Goal: Task Accomplishment & Management: Manage account settings

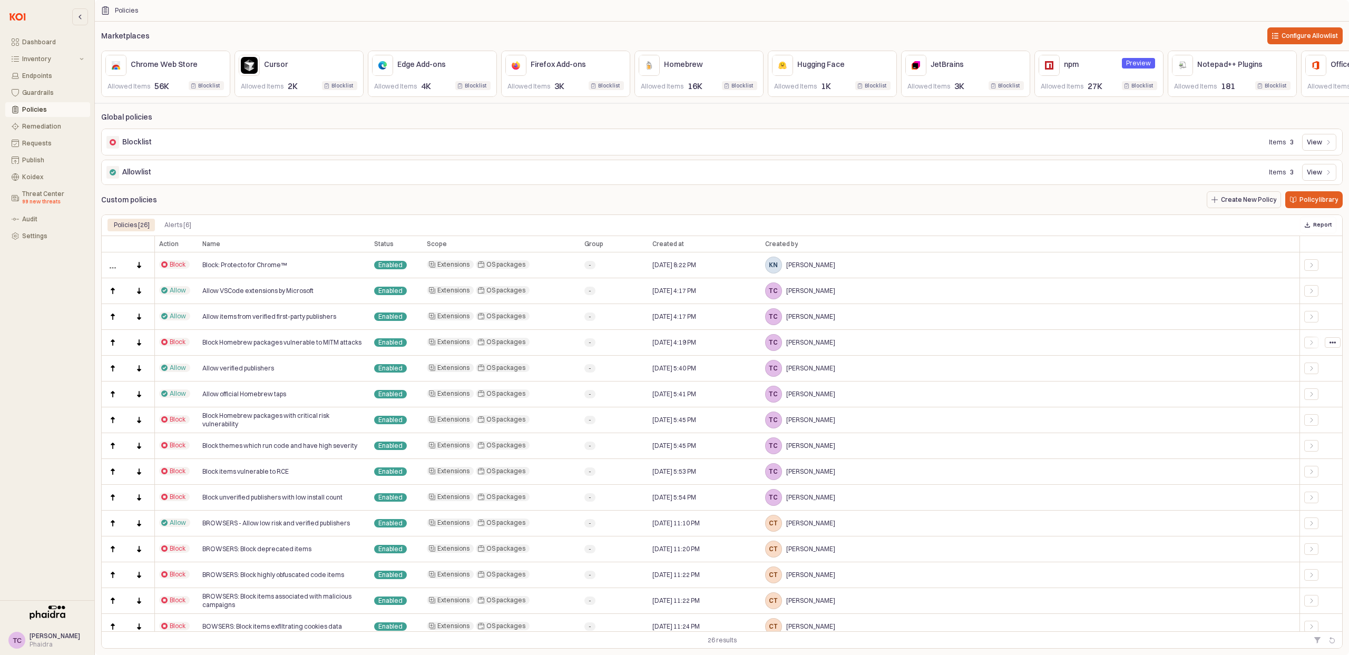
click at [1336, 347] on div "App Frame" at bounding box center [1332, 342] width 15 height 9
drag, startPoint x: 1222, startPoint y: 448, endPoint x: 1286, endPoint y: 432, distance: 65.7
click at [1223, 447] on div "TC [PERSON_NAME]" at bounding box center [1030, 446] width 538 height 26
click at [1325, 370] on div "App Frame" at bounding box center [1332, 368] width 15 height 9
click at [1317, 420] on div "Delete policy" at bounding box center [1303, 428] width 73 height 17
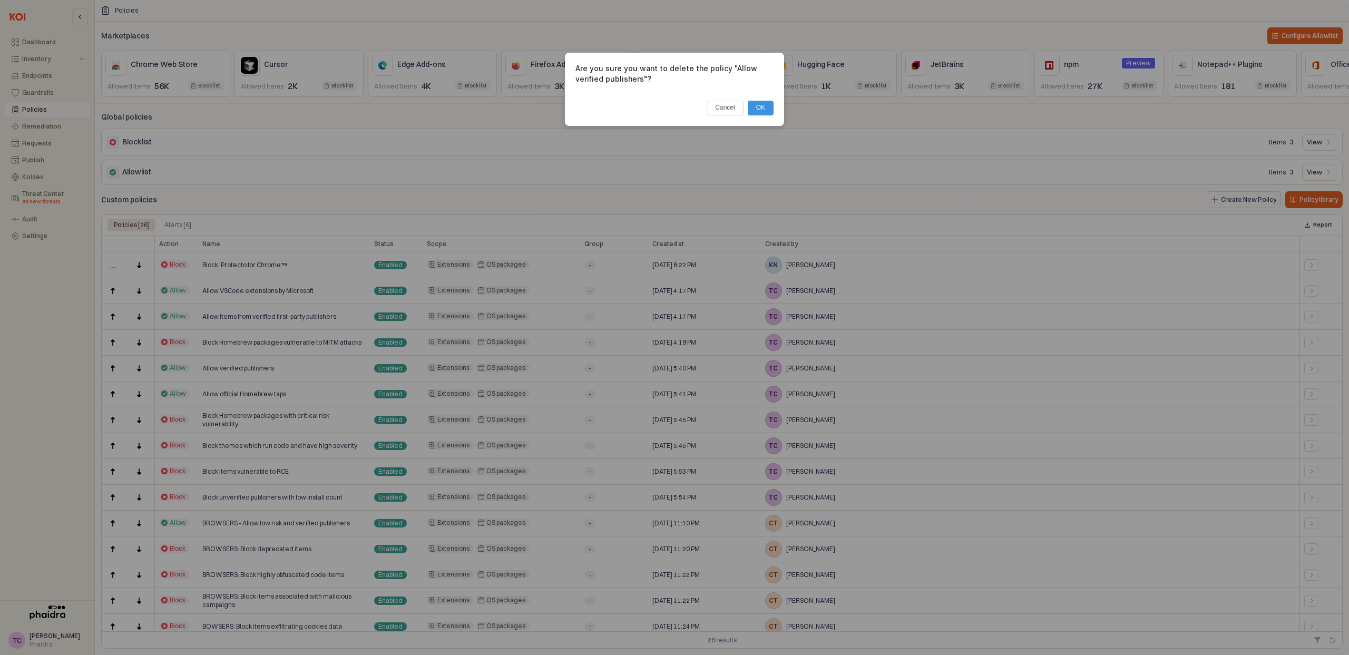
click at [702, 106] on div "Are you sure you want to delete the policy "Allow verified publishers"? Cancel …" at bounding box center [674, 89] width 198 height 52
click at [731, 109] on button "Cancel" at bounding box center [724, 108] width 36 height 15
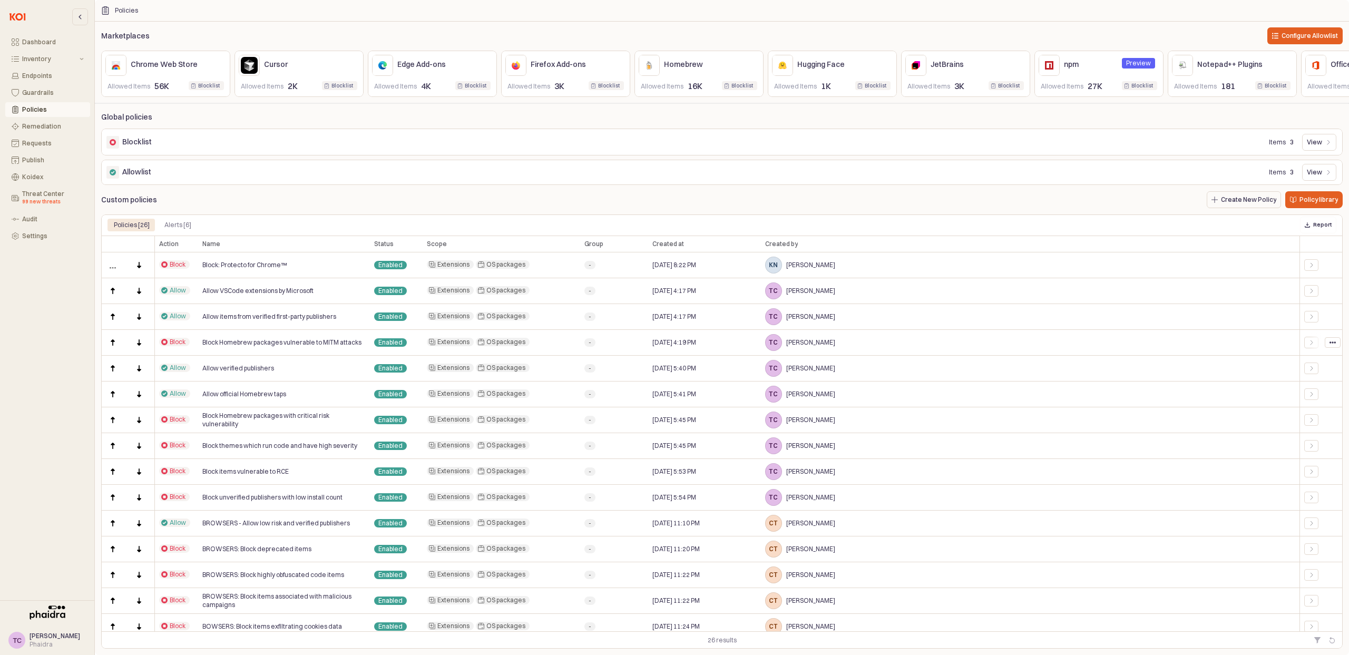
click at [1333, 346] on icon "App Frame" at bounding box center [1332, 342] width 6 height 6
click at [1313, 408] on div "Delete policy" at bounding box center [1303, 402] width 73 height 17
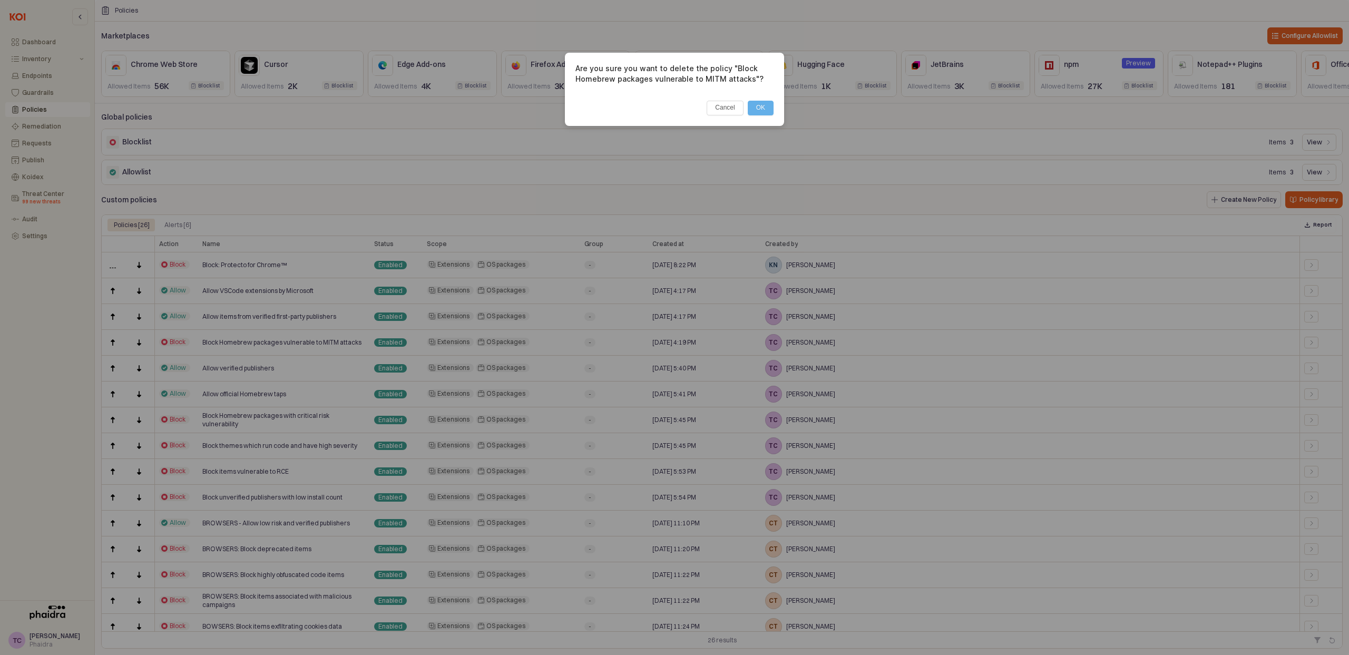
click at [754, 104] on button "OK" at bounding box center [761, 108] width 26 height 15
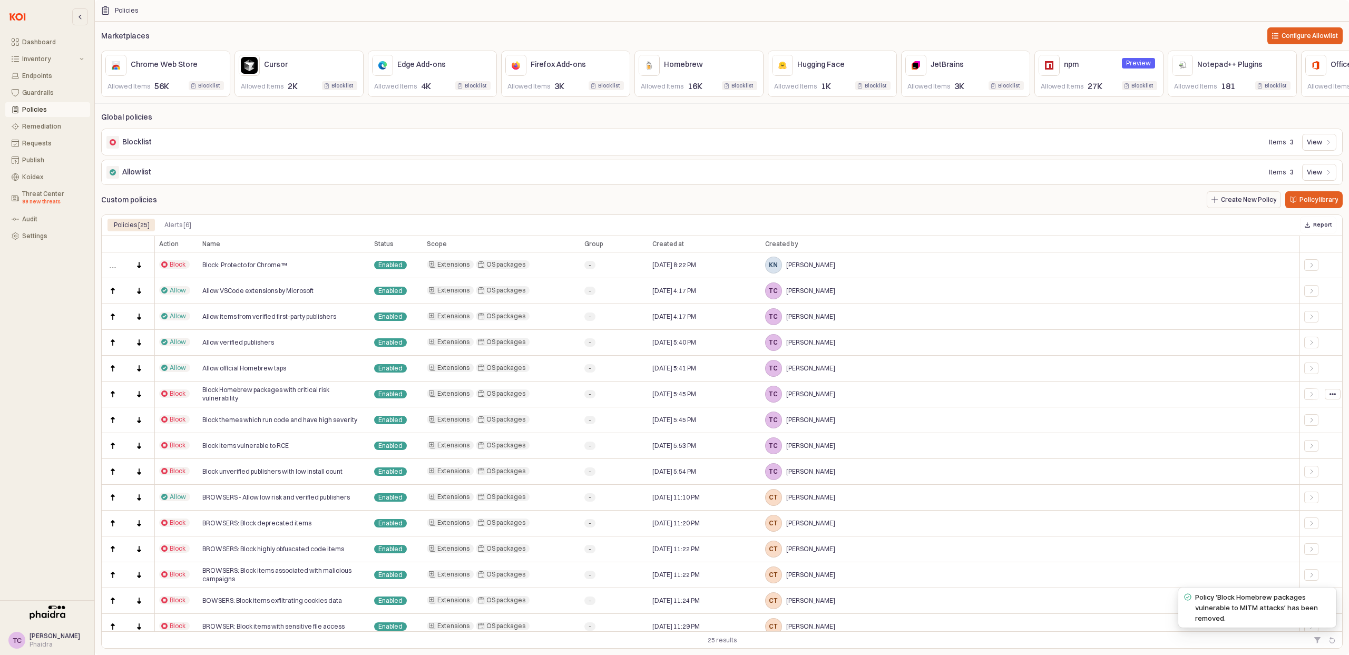
click at [1336, 396] on div "App Frame" at bounding box center [1332, 393] width 15 height 9
click at [1311, 454] on span "Delete policy" at bounding box center [1301, 454] width 39 height 8
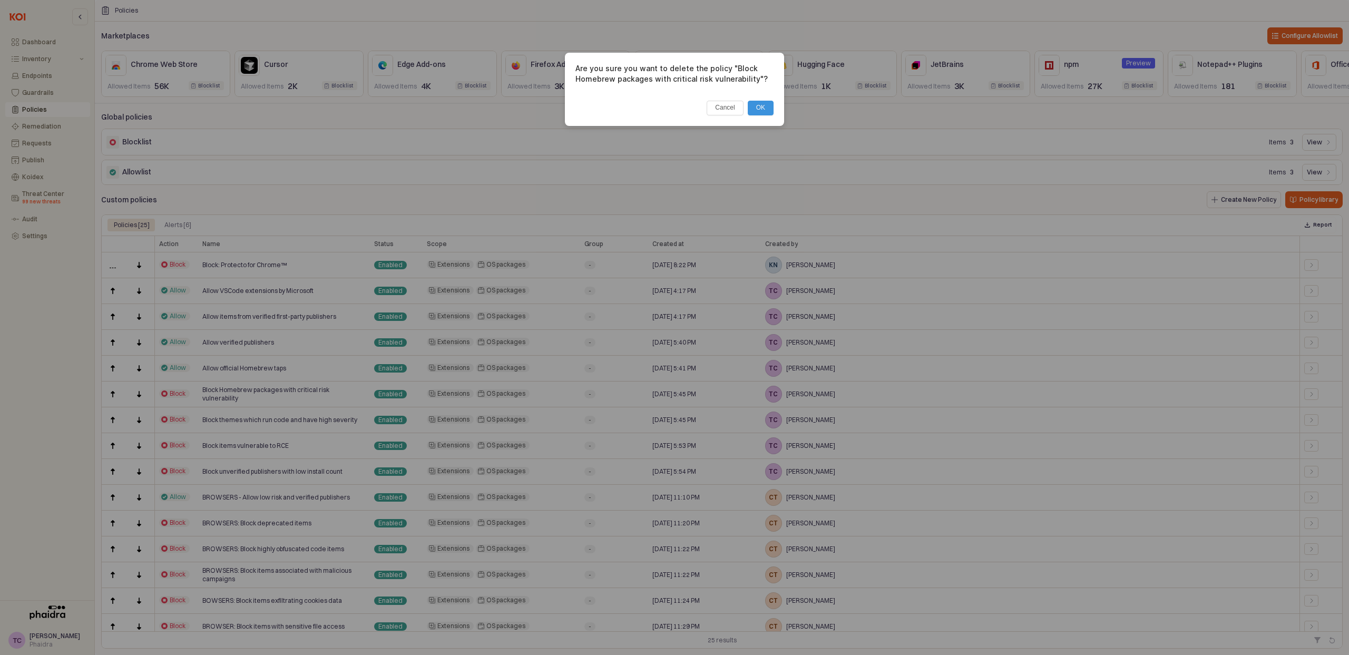
click at [764, 111] on button "OK" at bounding box center [761, 108] width 26 height 15
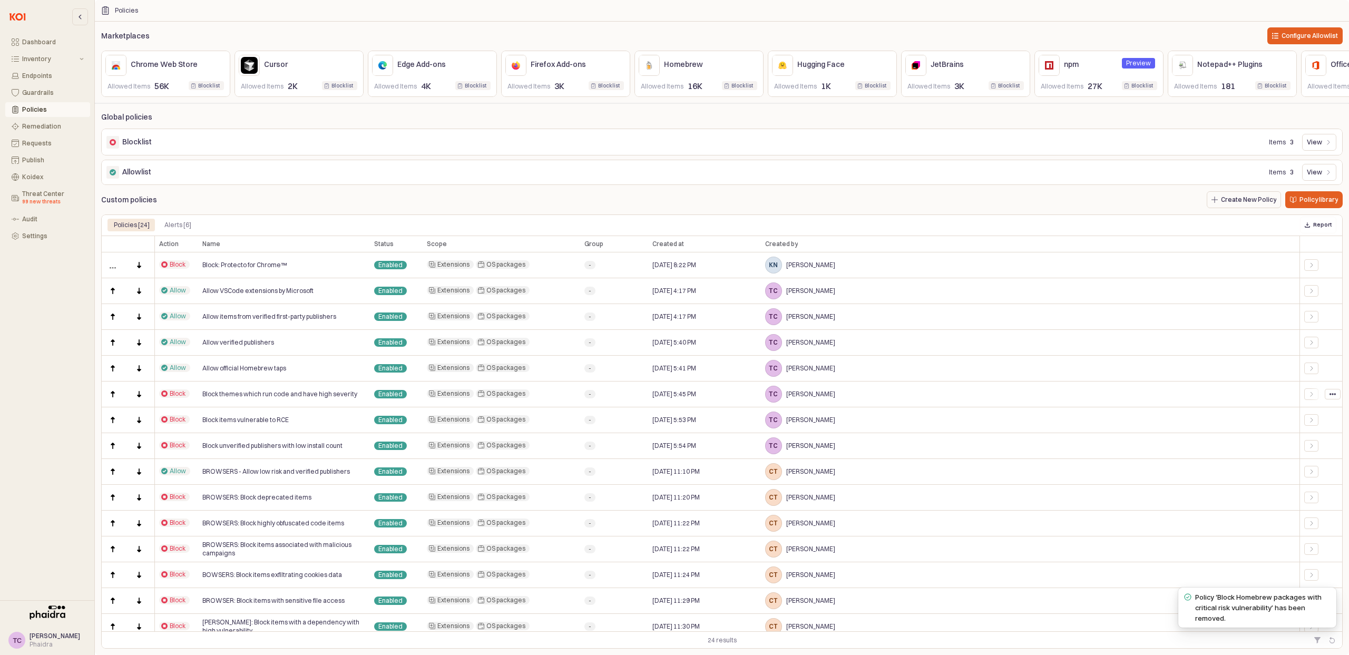
click at [1329, 397] on icon "App Frame" at bounding box center [1332, 394] width 6 height 6
click at [1309, 455] on span "Delete policy" at bounding box center [1301, 454] width 39 height 8
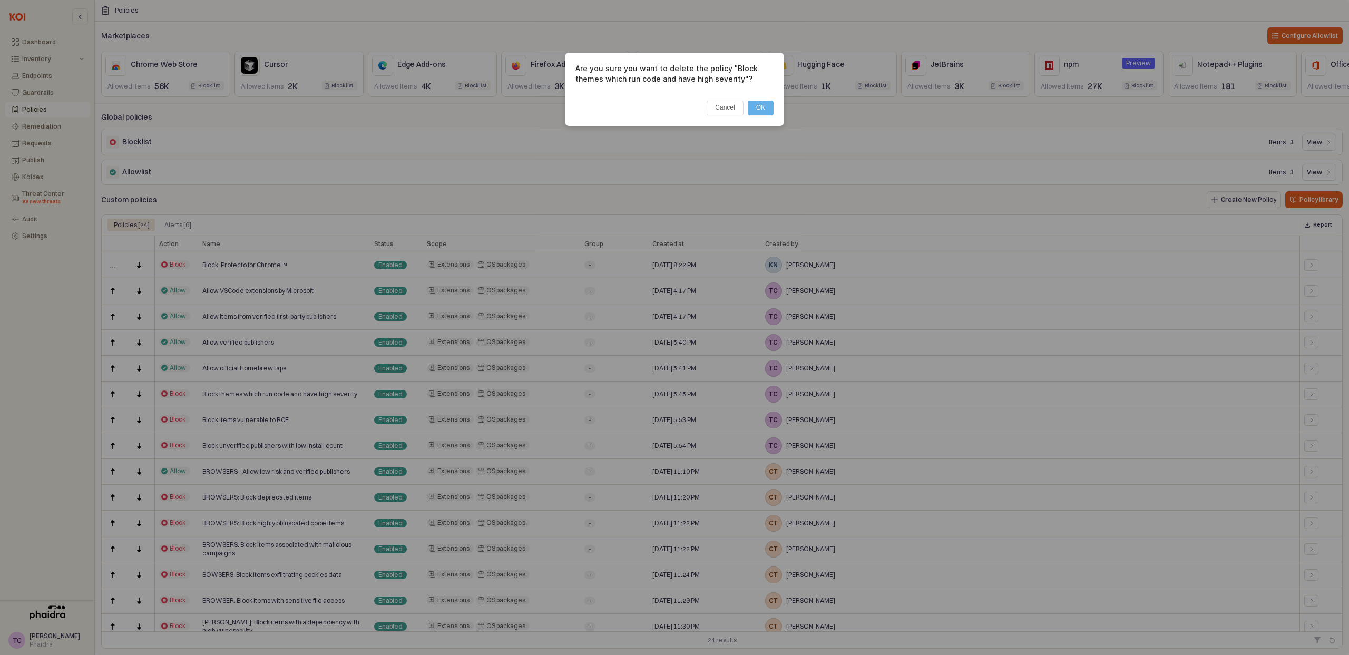
click at [759, 110] on button "OK" at bounding box center [761, 108] width 26 height 15
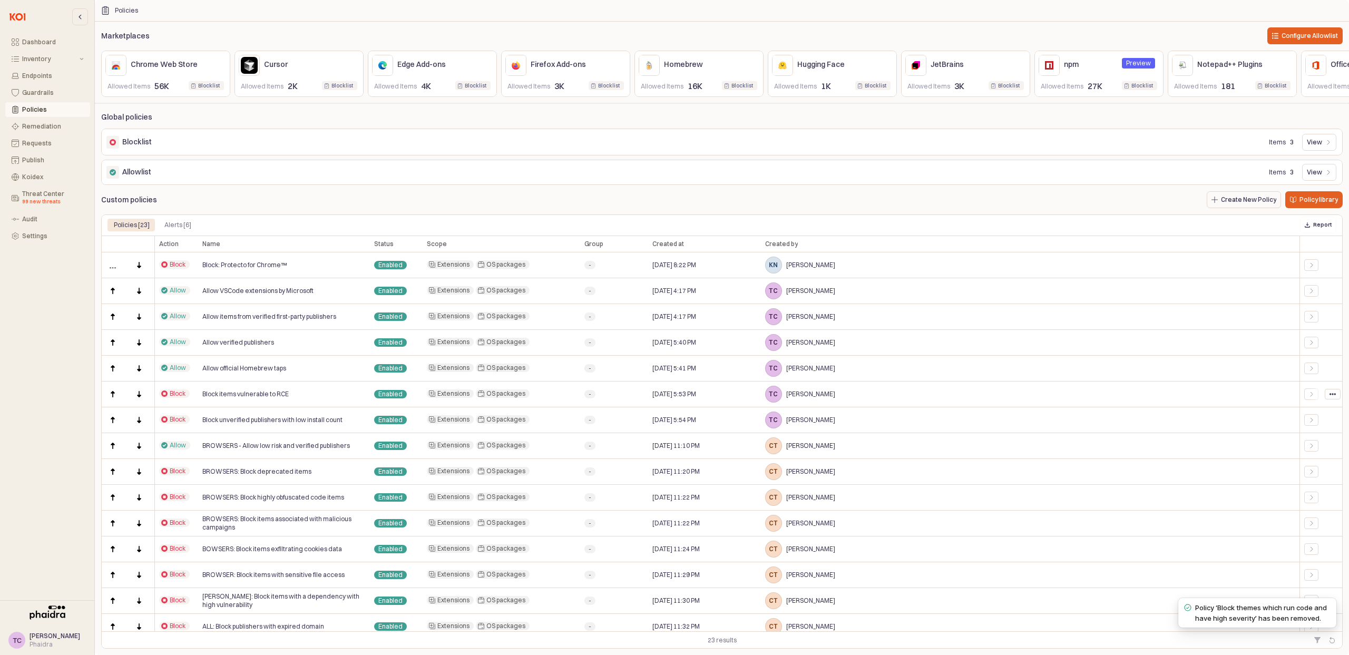
click at [1330, 397] on icon "App Frame" at bounding box center [1332, 394] width 6 height 6
click at [1288, 452] on span "Delete policy" at bounding box center [1301, 454] width 39 height 8
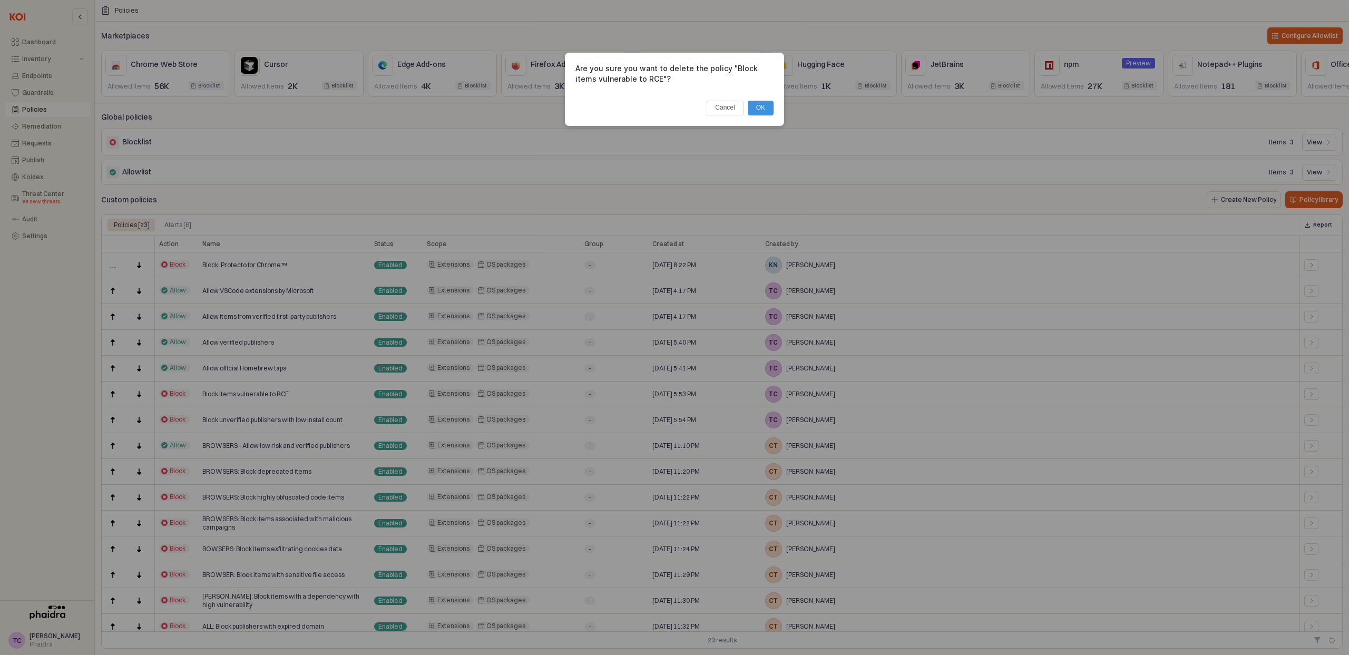
click at [755, 107] on button "OK" at bounding box center [761, 108] width 26 height 15
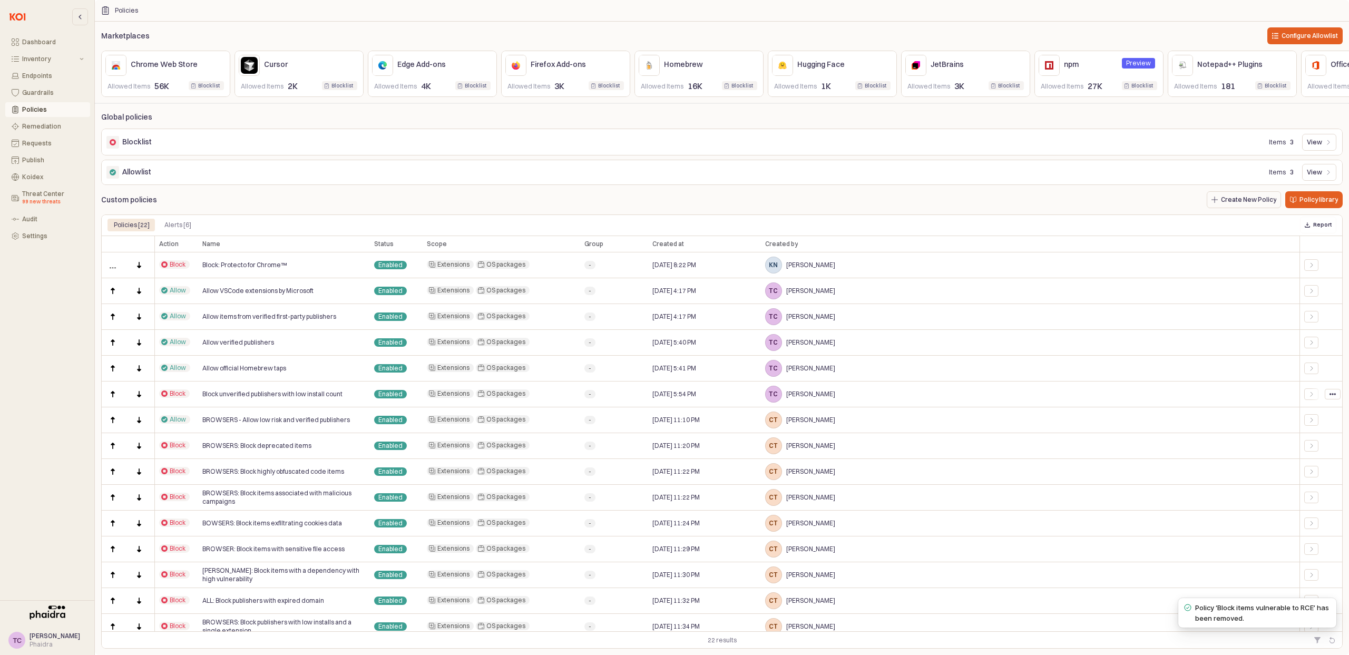
click at [1330, 397] on icon "App Frame" at bounding box center [1332, 394] width 6 height 6
click at [1302, 449] on div "Delete policy" at bounding box center [1300, 454] width 54 height 11
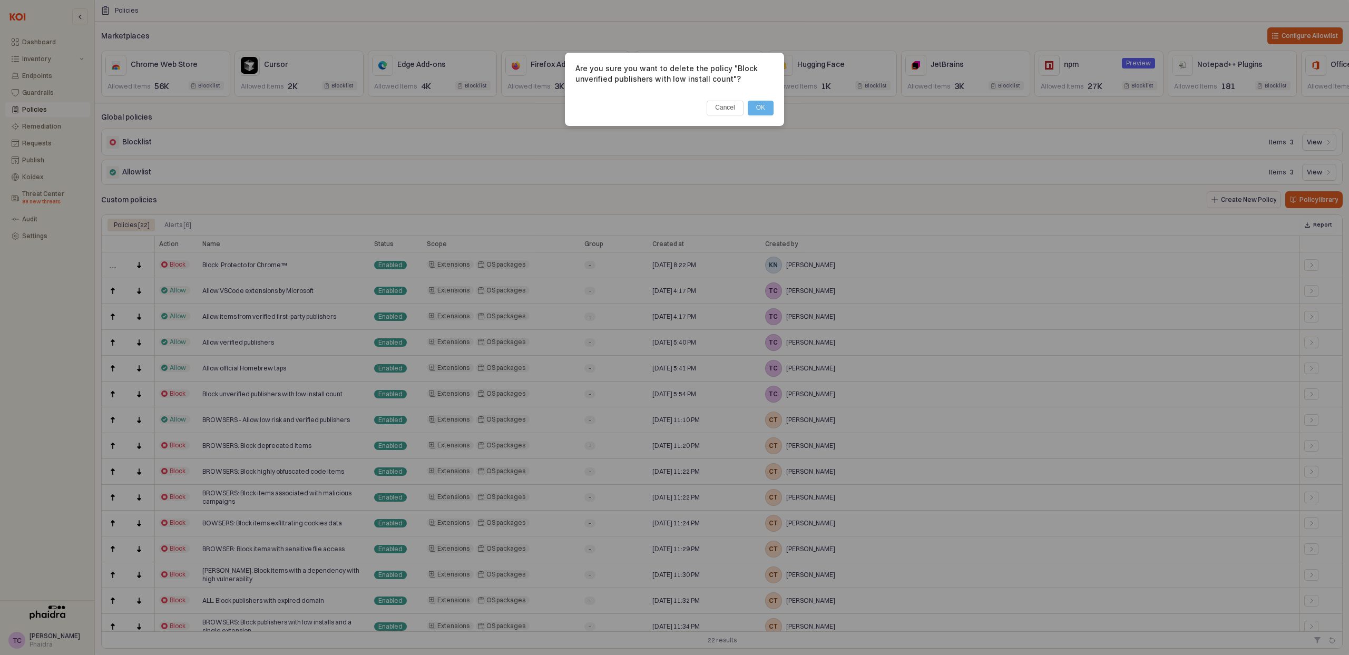
click at [760, 107] on button "OK" at bounding box center [761, 108] width 26 height 15
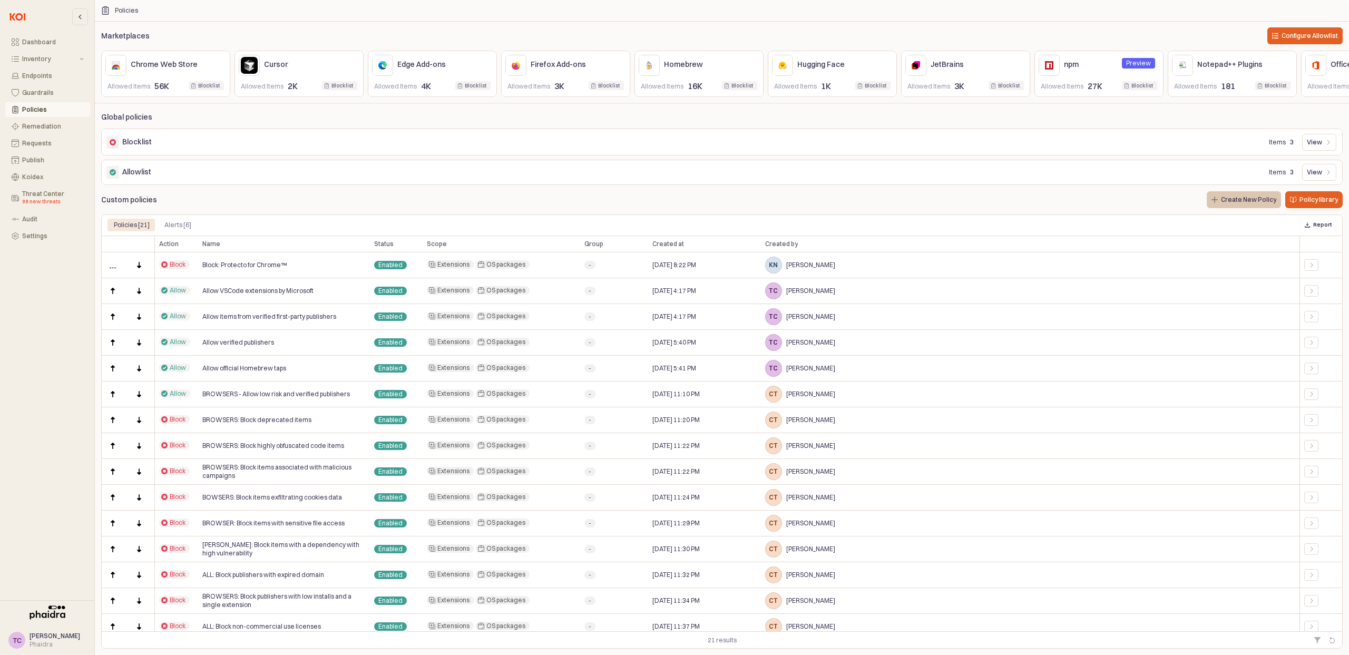
click at [1249, 201] on button "Create New Policy" at bounding box center [1243, 199] width 74 height 17
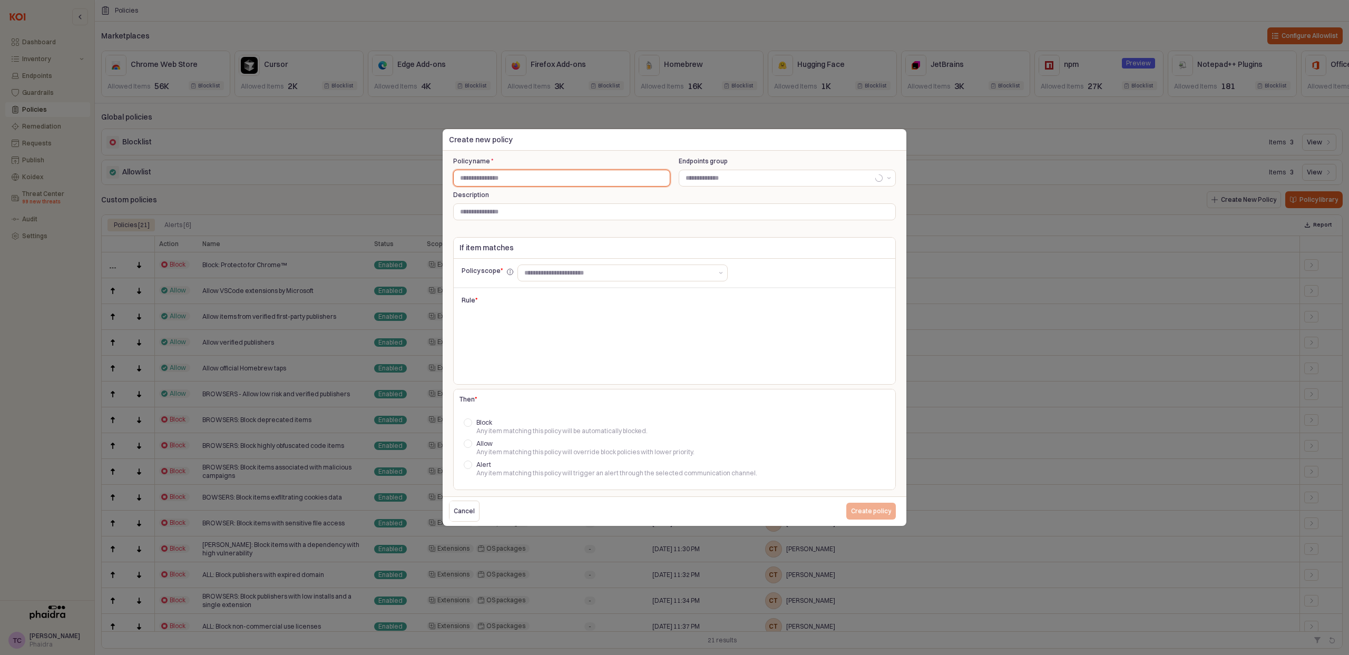
click at [606, 174] on input "Policy name *" at bounding box center [562, 178] width 216 height 16
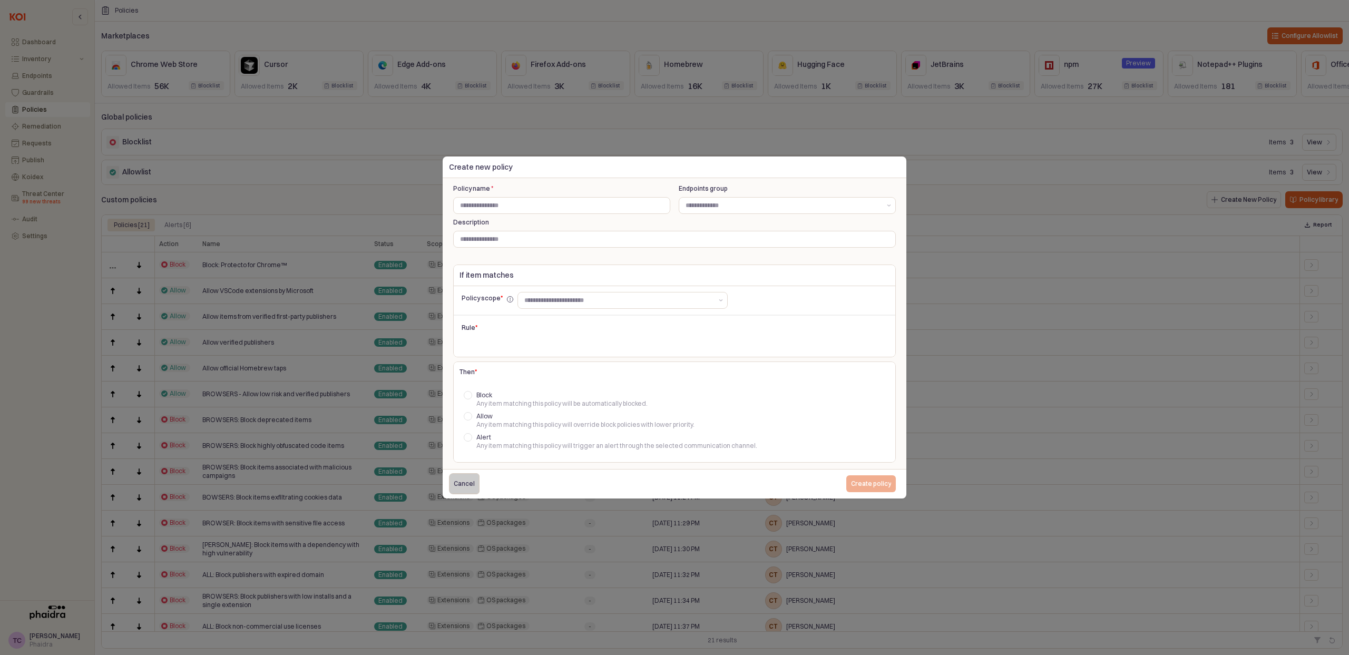
click at [478, 488] on button "Cancel" at bounding box center [464, 483] width 31 height 21
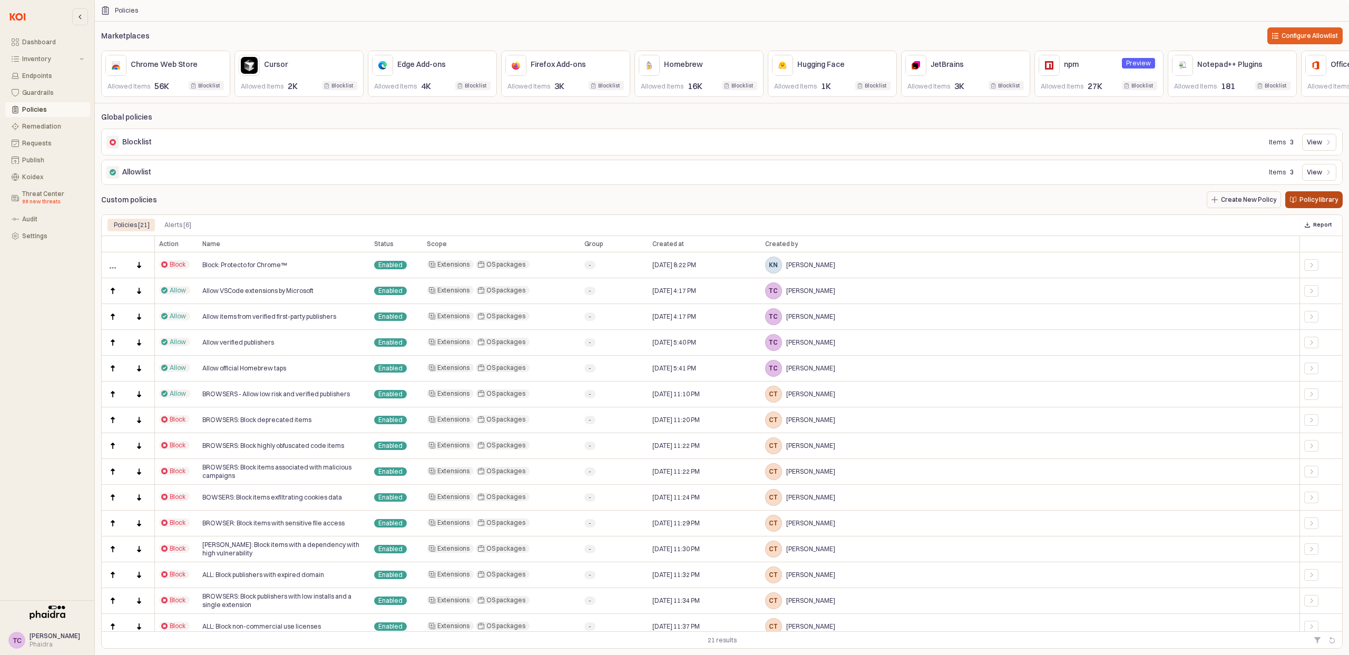
click at [1302, 204] on p "Policy library" at bounding box center [1318, 199] width 38 height 8
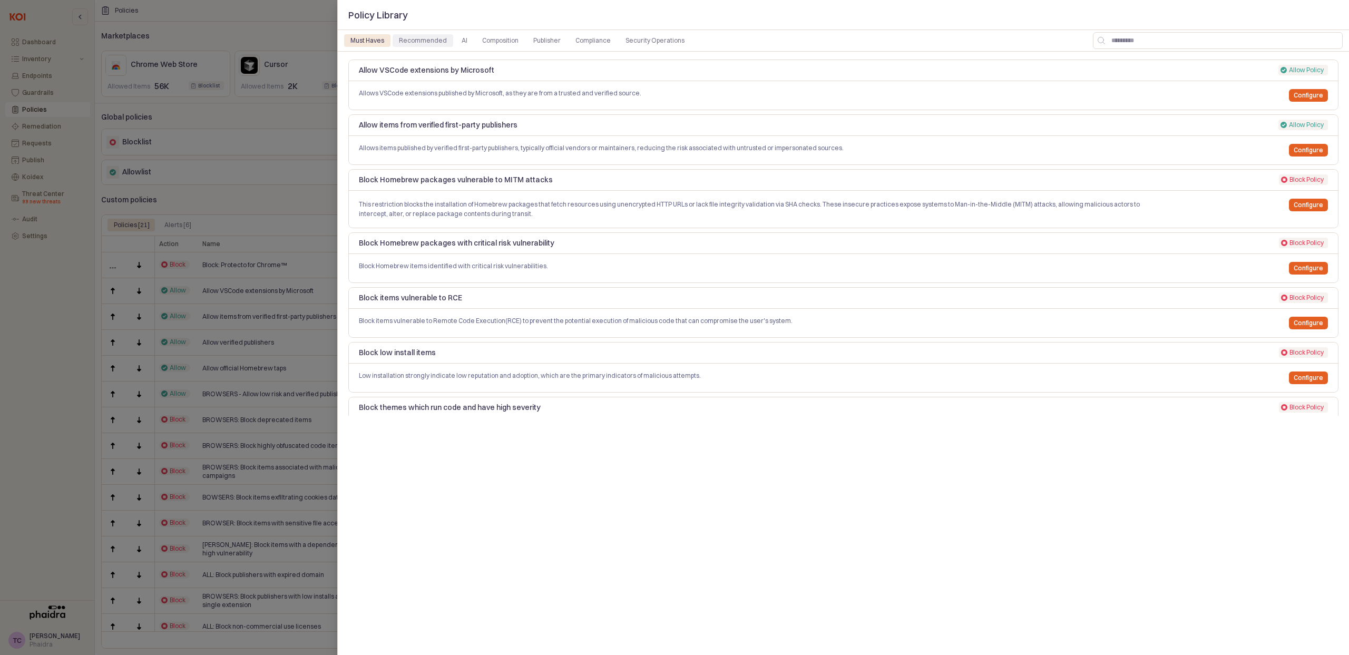
click at [435, 45] on div "Recommended" at bounding box center [423, 40] width 48 height 13
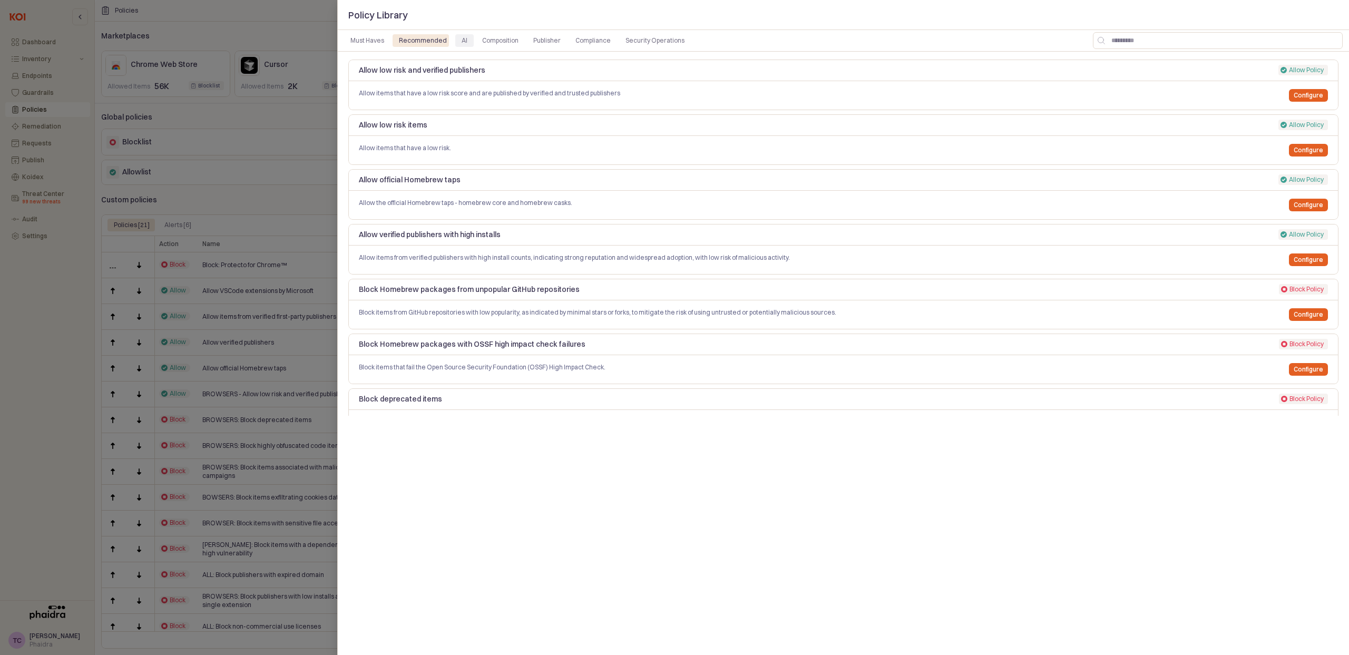
click at [462, 40] on div "AI" at bounding box center [465, 40] width 6 height 13
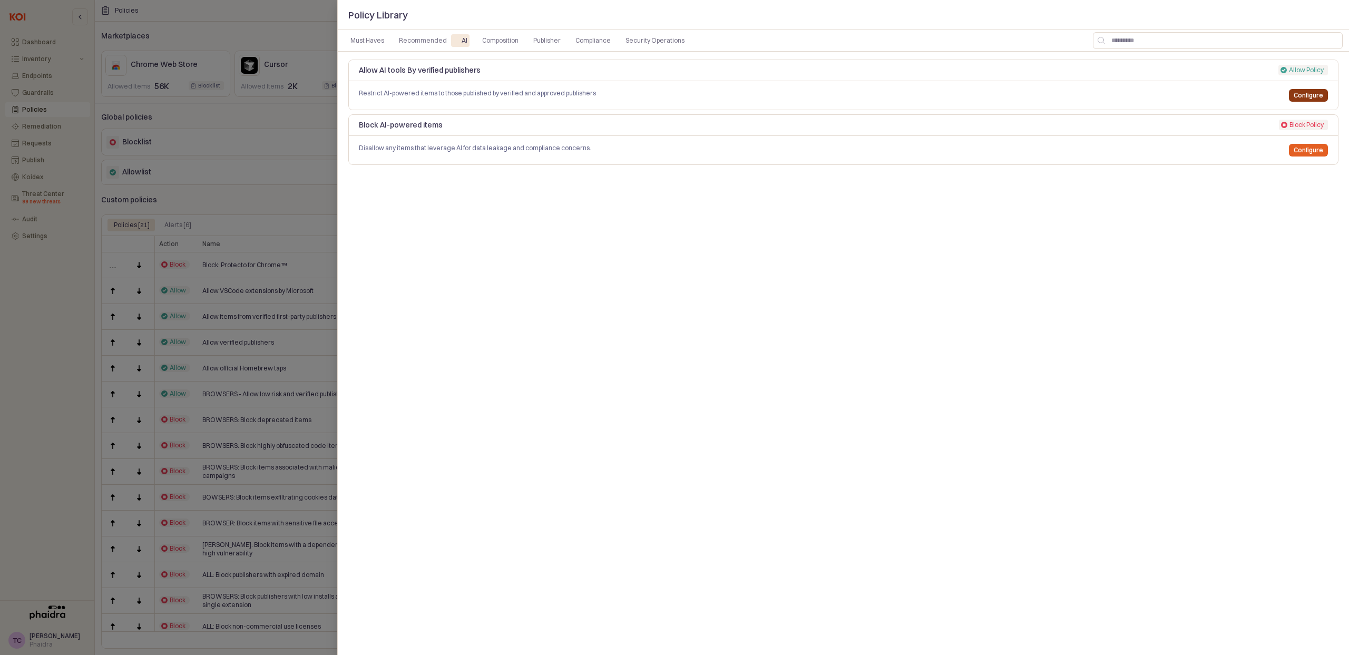
click at [1296, 97] on p "Configure" at bounding box center [1308, 95] width 30 height 8
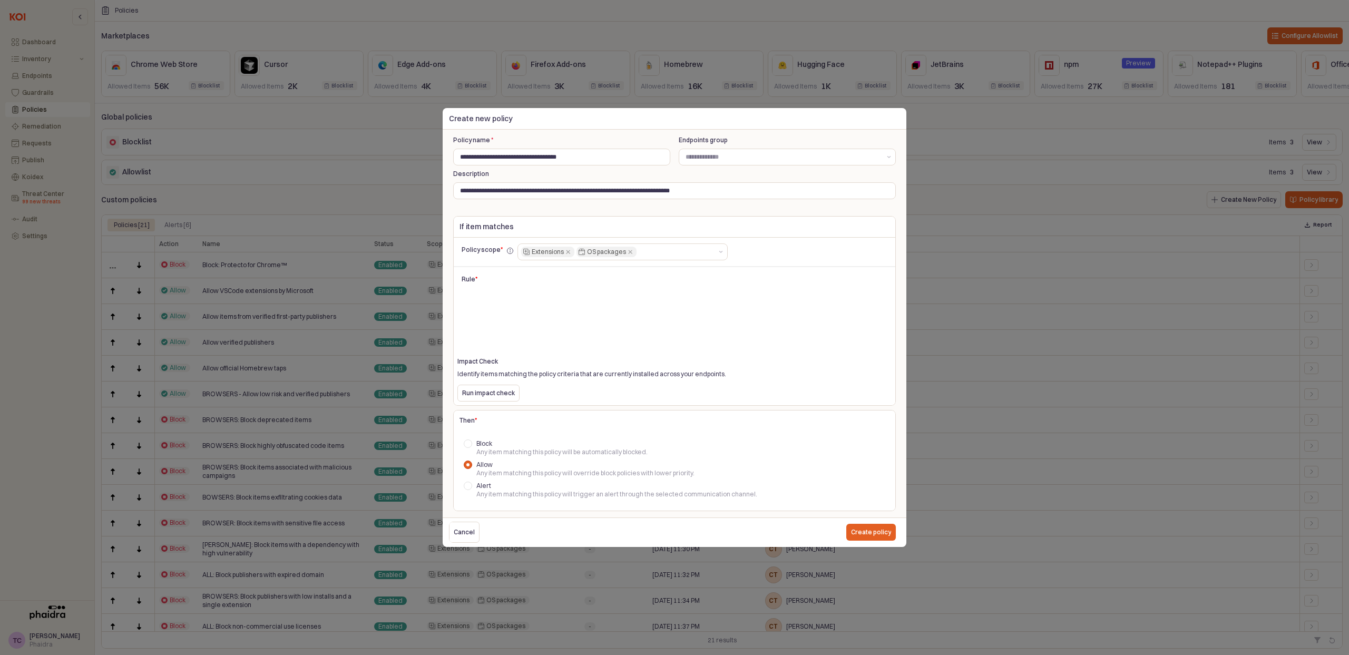
click at [994, 121] on div at bounding box center [674, 327] width 1349 height 655
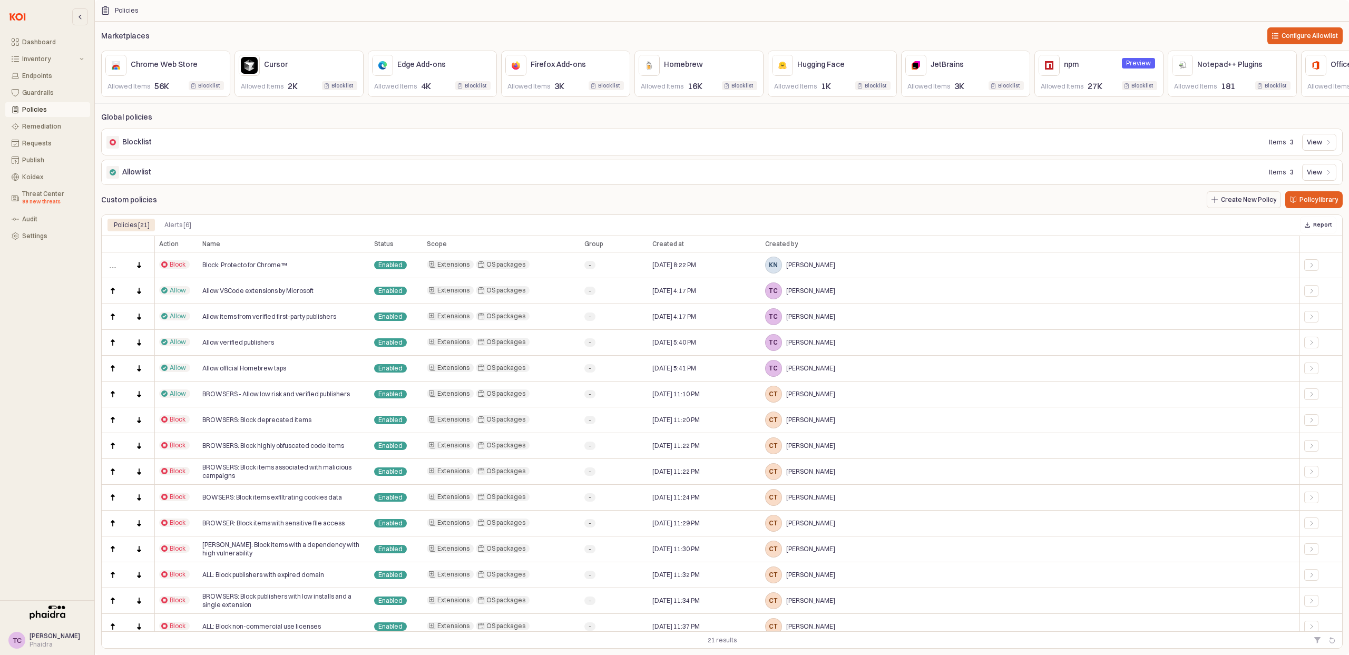
click at [393, 183] on div "Allowlist Items 3 View" at bounding box center [721, 172] width 1237 height 21
click at [395, 175] on div "Allowlist Items 3 View" at bounding box center [721, 172] width 1237 height 21
click at [1264, 204] on p "Create New Policy" at bounding box center [1248, 199] width 55 height 8
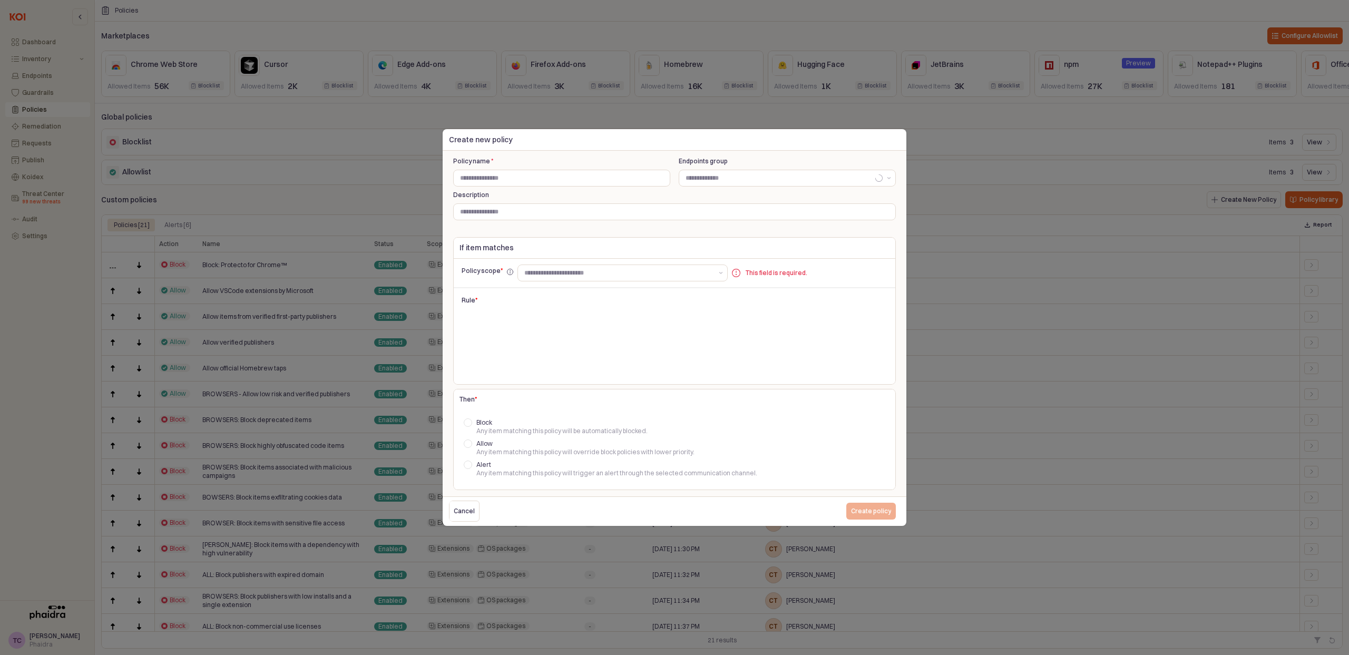
click at [757, 103] on div at bounding box center [674, 327] width 1349 height 655
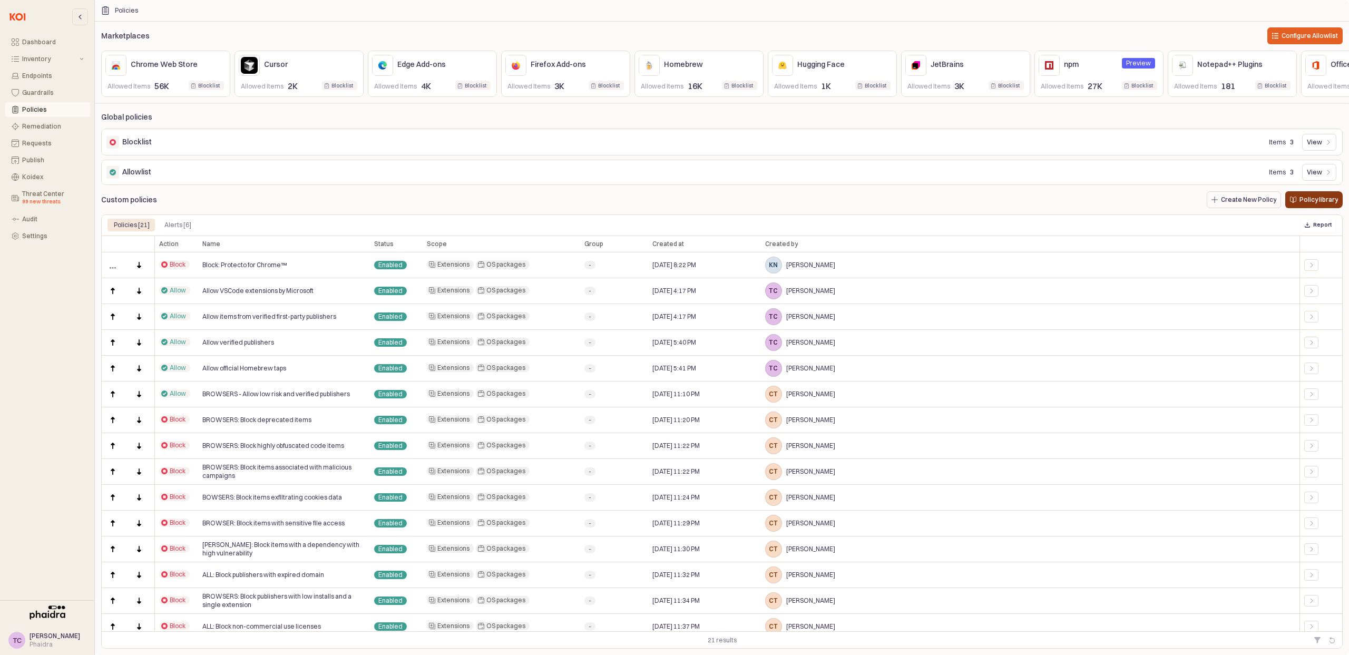
click at [1305, 208] on div "Policy library" at bounding box center [1314, 200] width 48 height 16
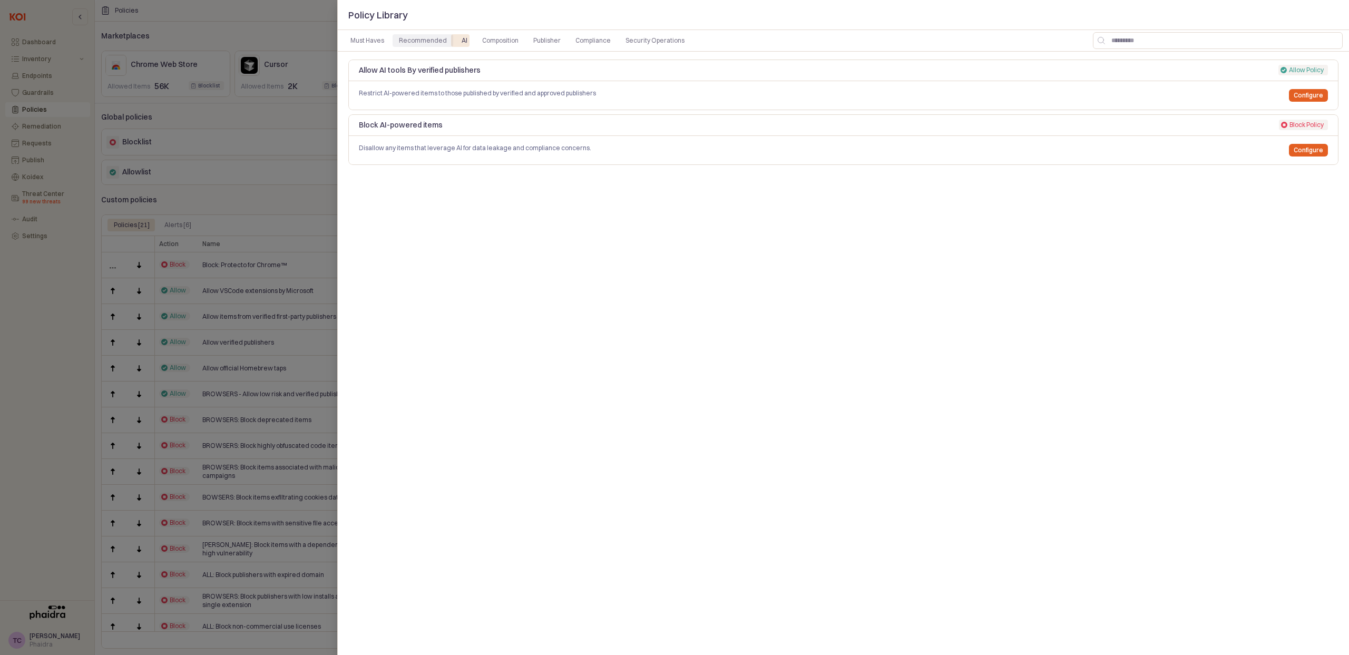
click at [435, 41] on div "Recommended" at bounding box center [423, 40] width 48 height 13
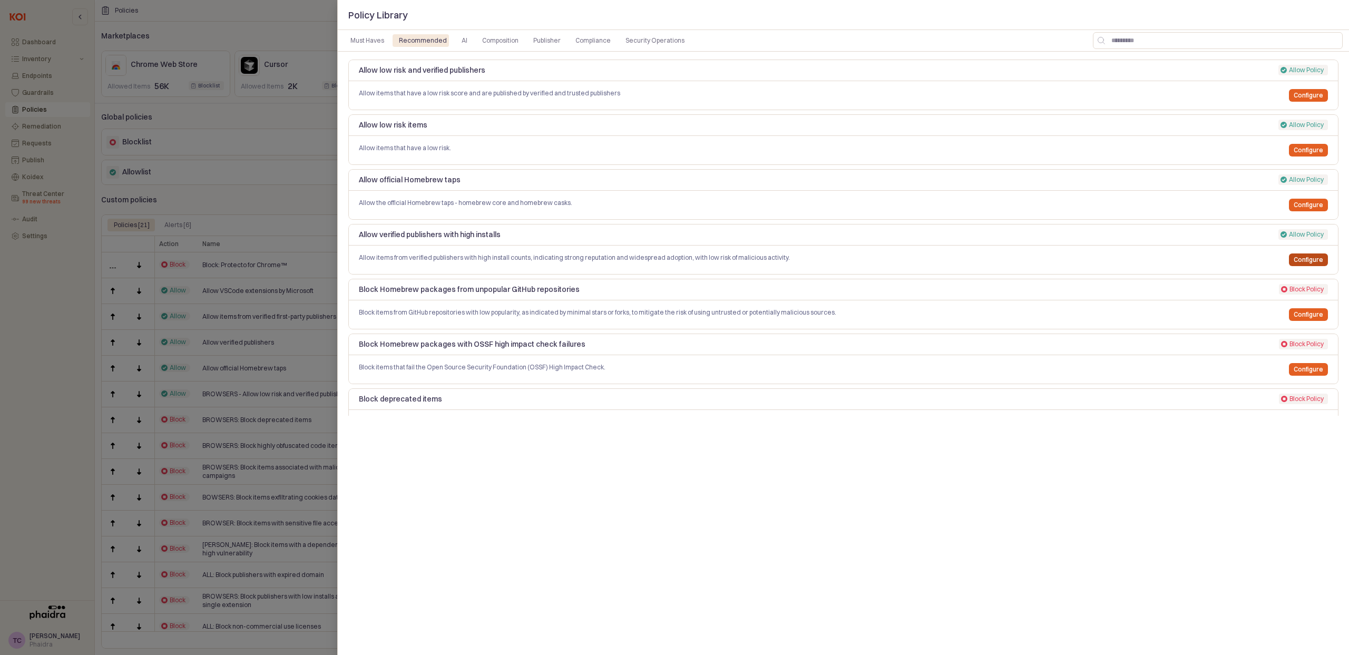
click at [1300, 261] on p "Configure" at bounding box center [1308, 260] width 30 height 8
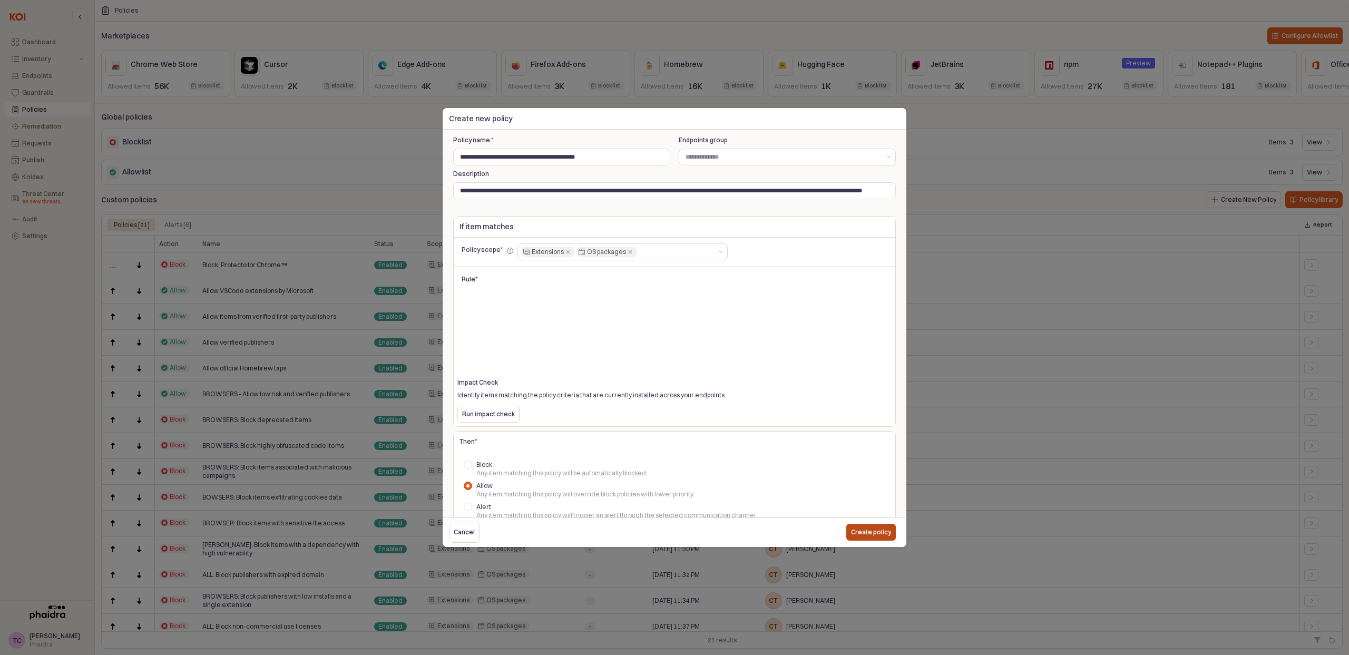
click at [881, 532] on p "Create policy" at bounding box center [871, 532] width 40 height 8
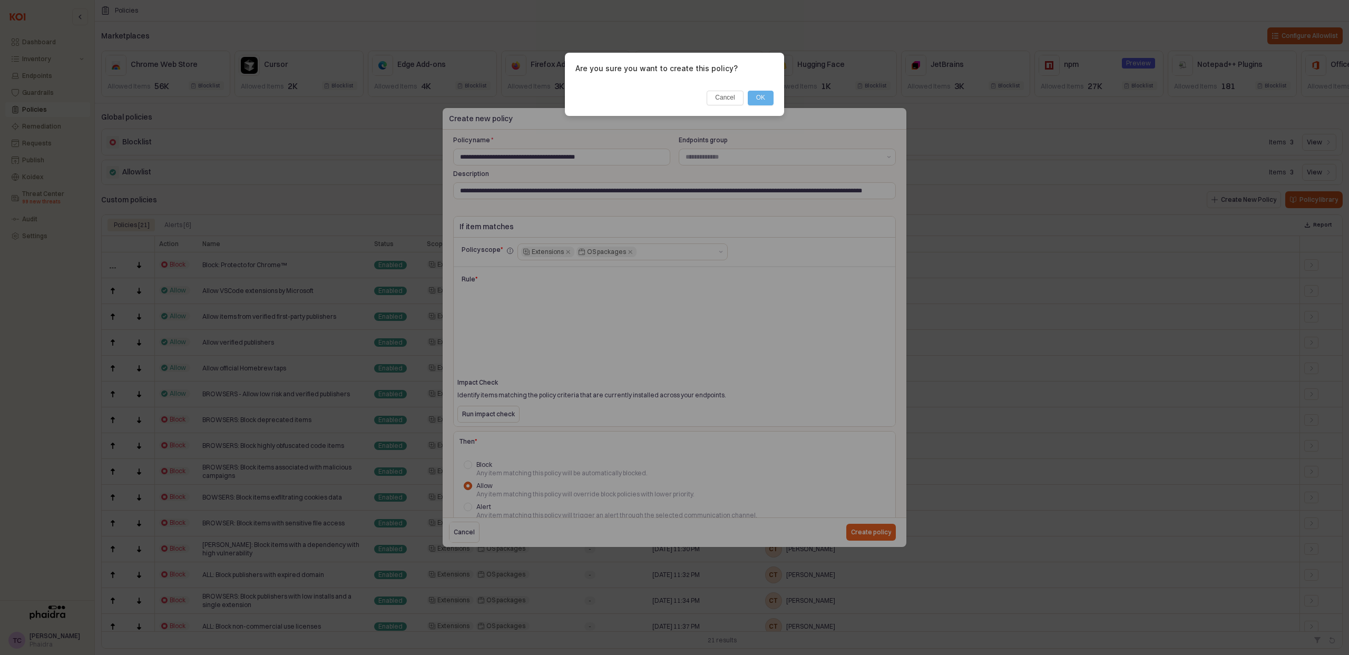
click at [765, 97] on button "OK" at bounding box center [761, 98] width 26 height 15
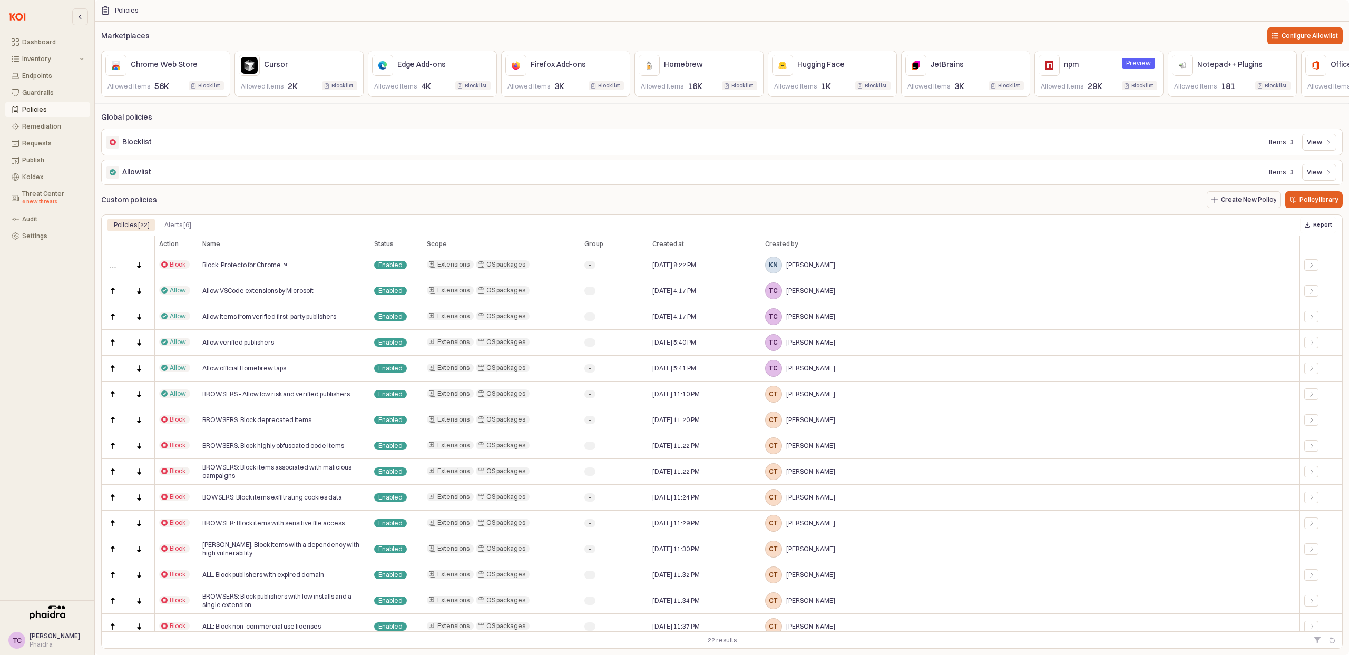
click at [357, 205] on div "Custom policies Create New Policy Policy library" at bounding box center [721, 199] width 1241 height 21
click at [1314, 204] on p "Policy library" at bounding box center [1318, 199] width 38 height 8
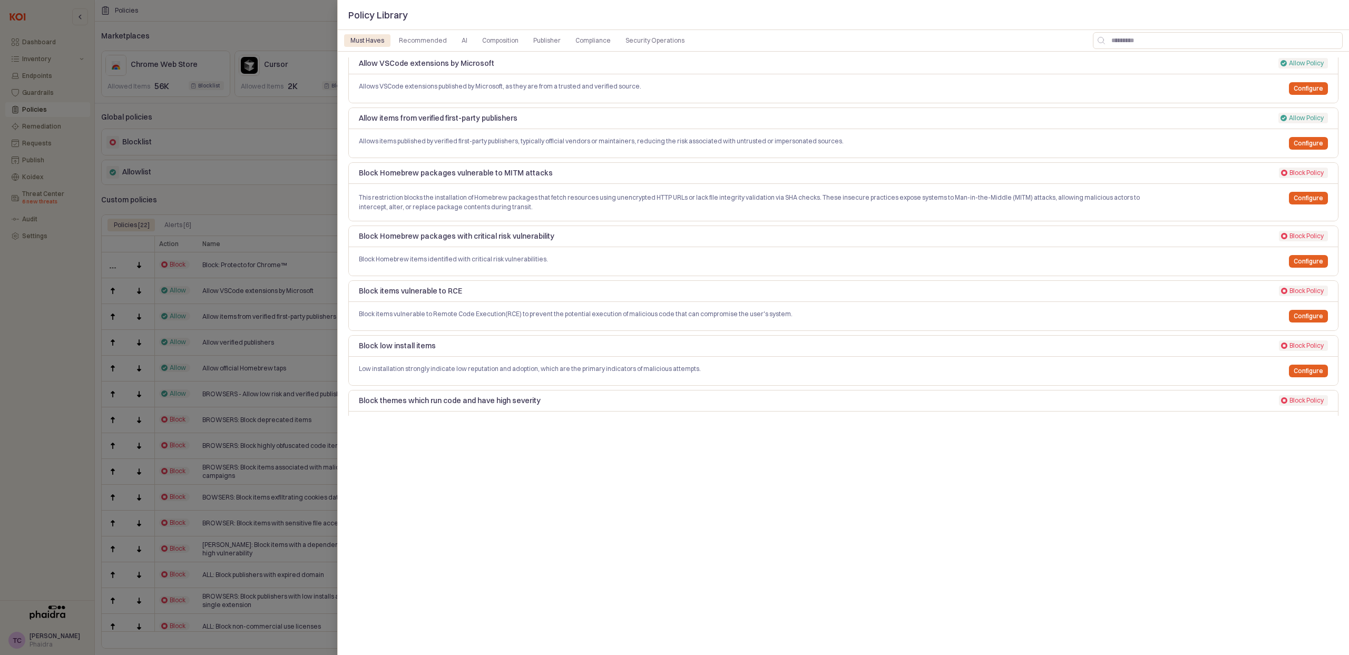
scroll to position [8, 0]
click at [406, 37] on div "Recommended" at bounding box center [423, 40] width 48 height 13
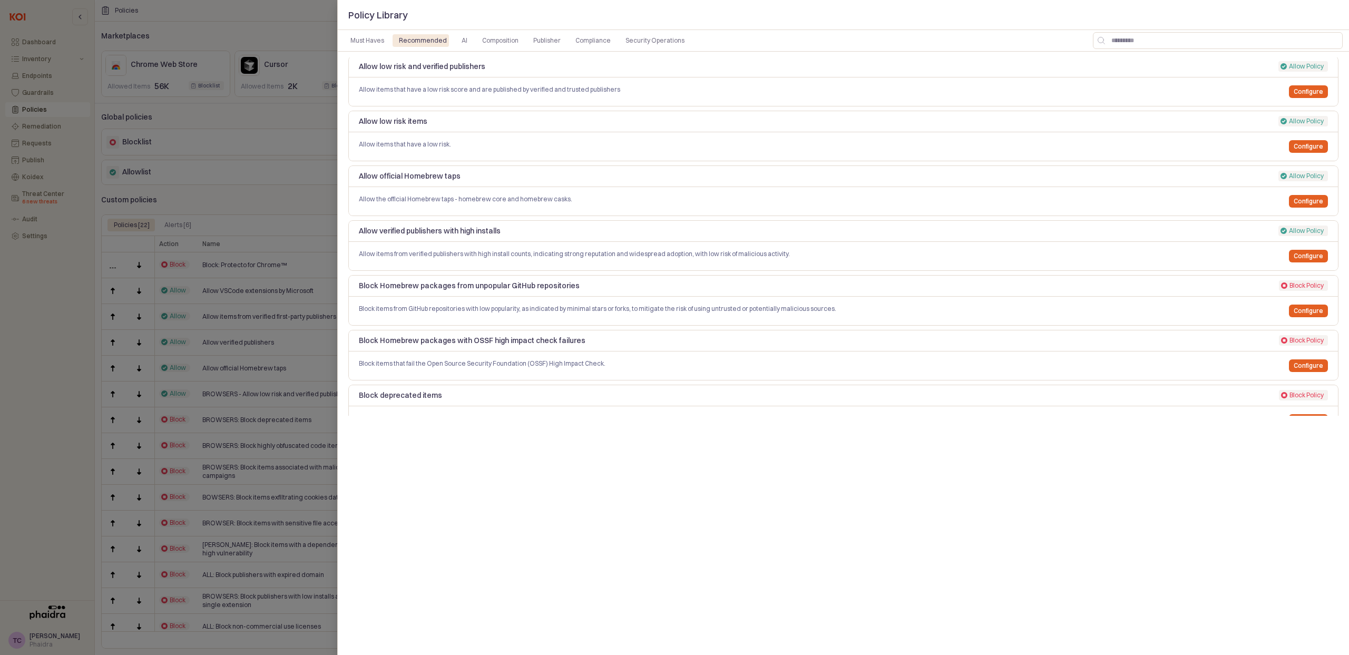
scroll to position [0, 0]
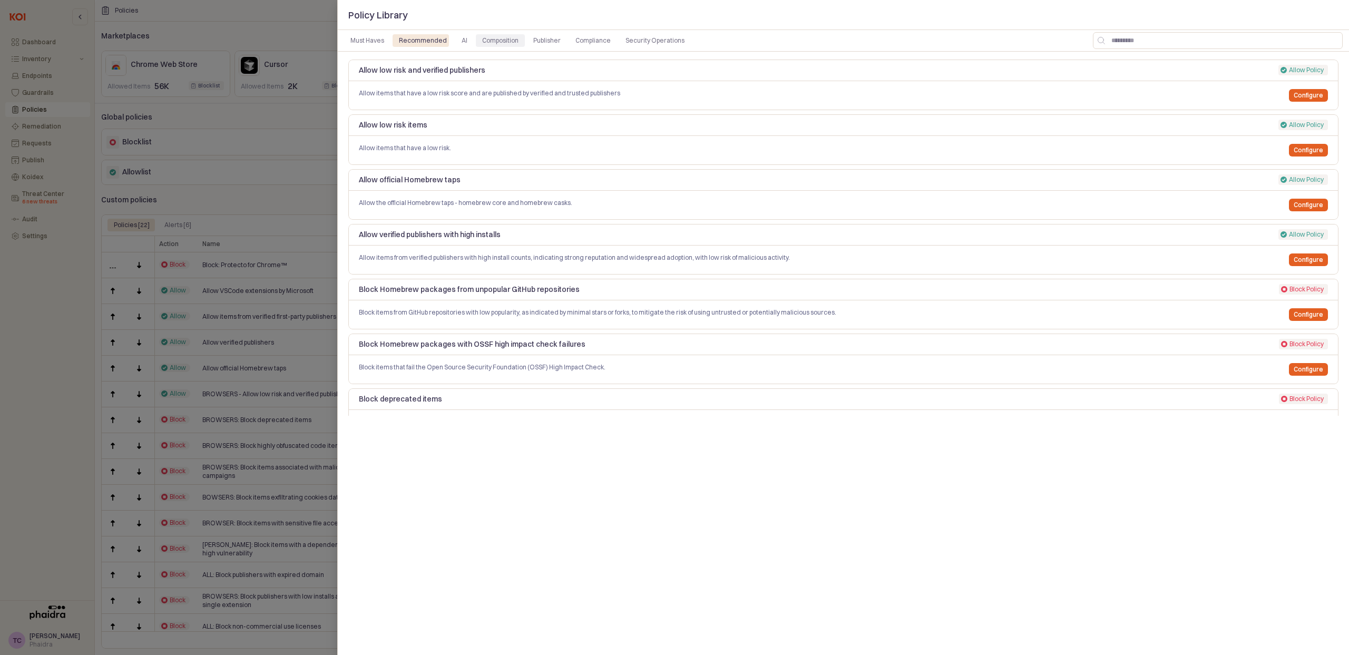
click at [503, 41] on div "Composition" at bounding box center [500, 40] width 36 height 13
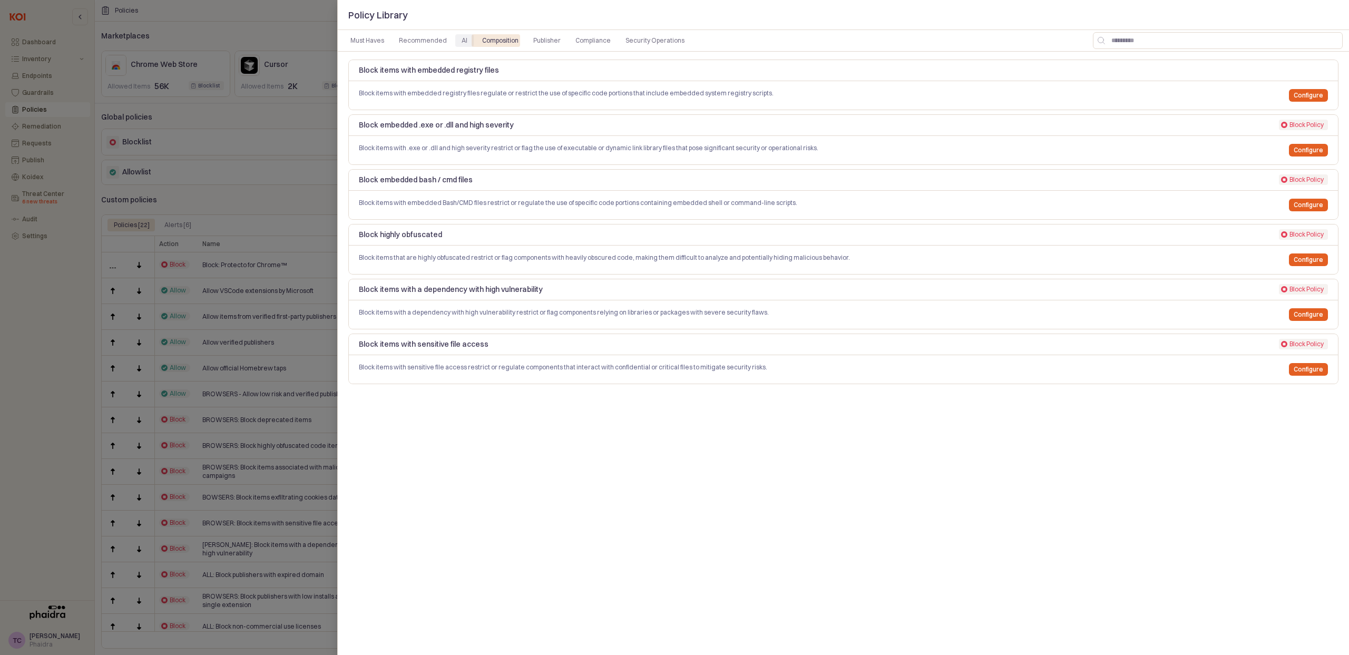
click at [462, 41] on div "AI" at bounding box center [465, 40] width 6 height 13
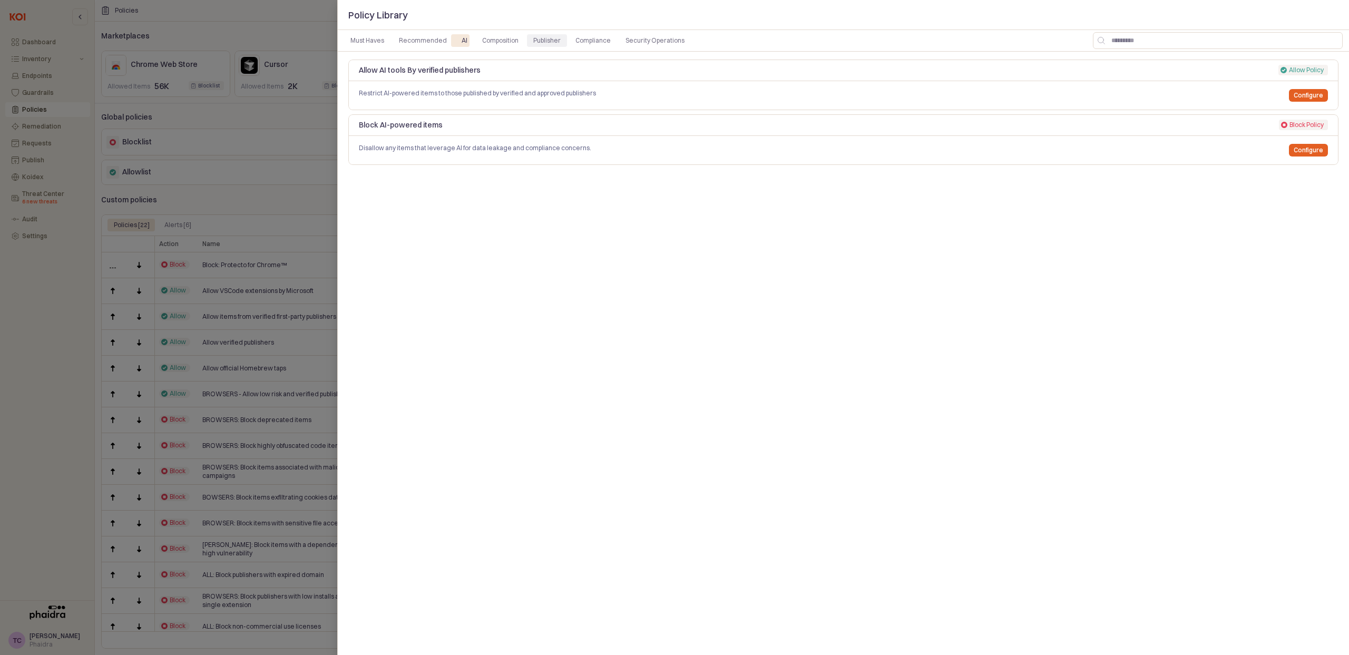
click at [542, 38] on div "Publisher" at bounding box center [546, 40] width 27 height 13
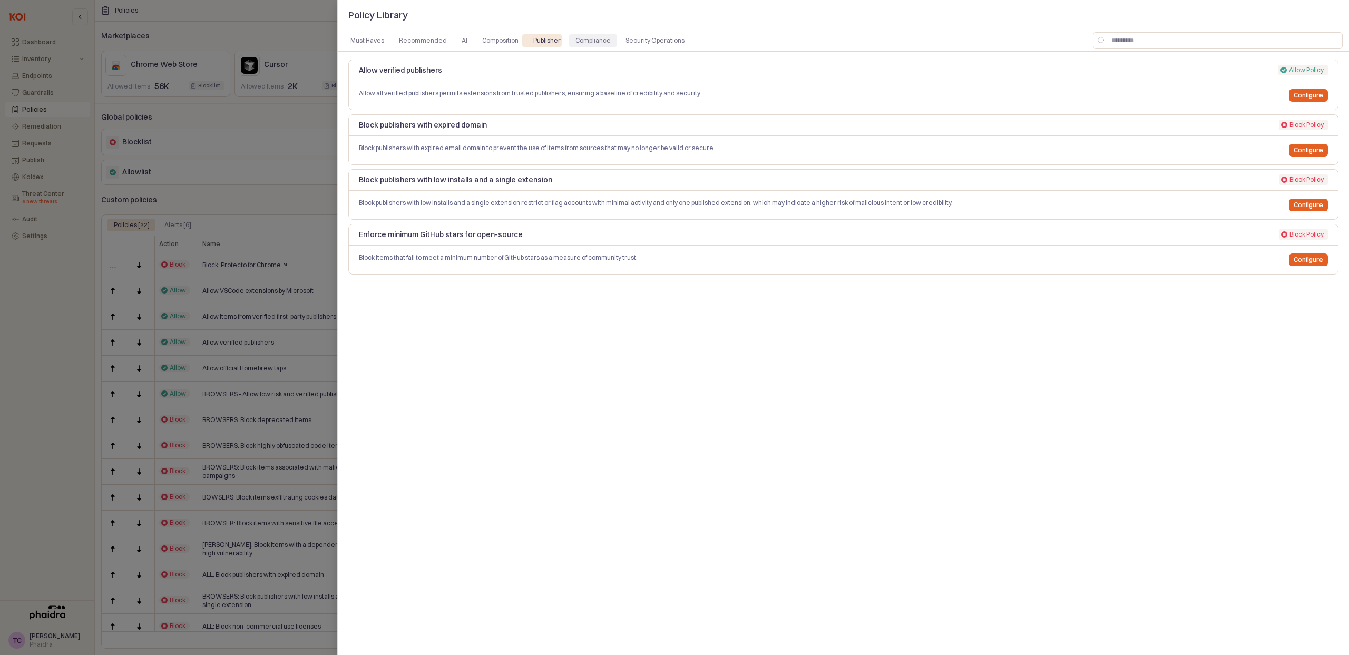
click at [581, 40] on div "Compliance" at bounding box center [592, 40] width 35 height 13
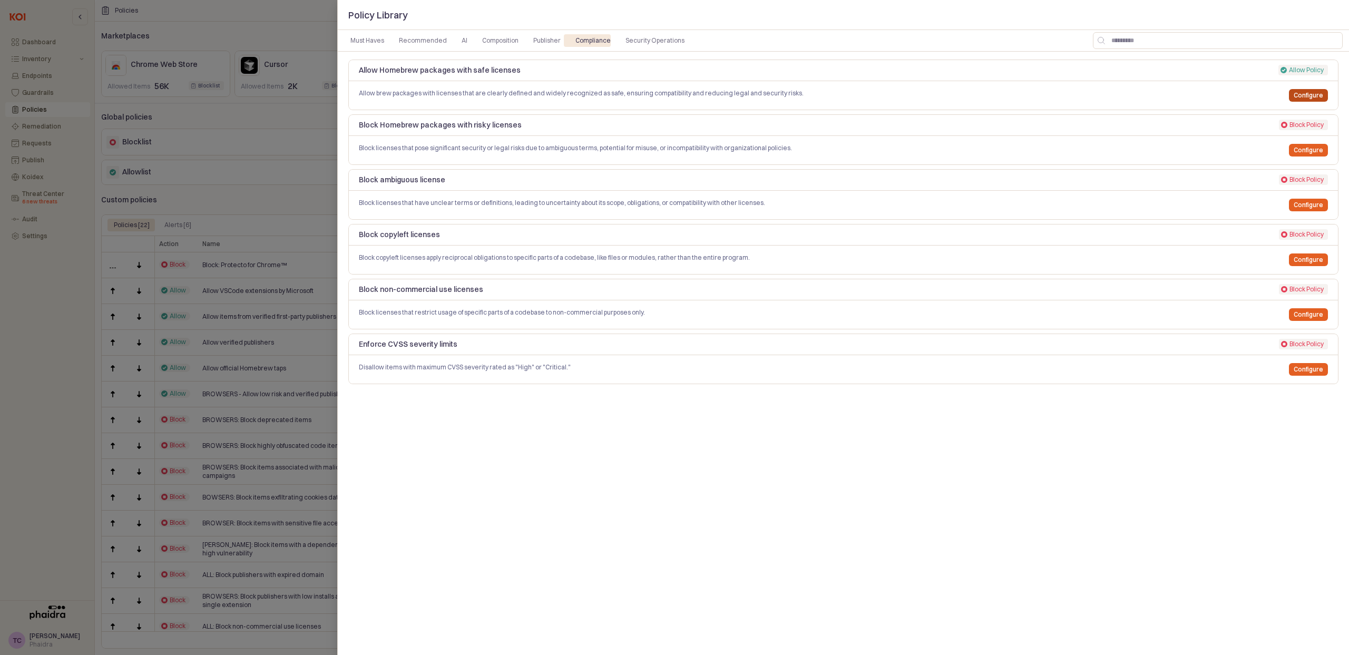
click at [1301, 93] on p "Configure" at bounding box center [1308, 95] width 30 height 8
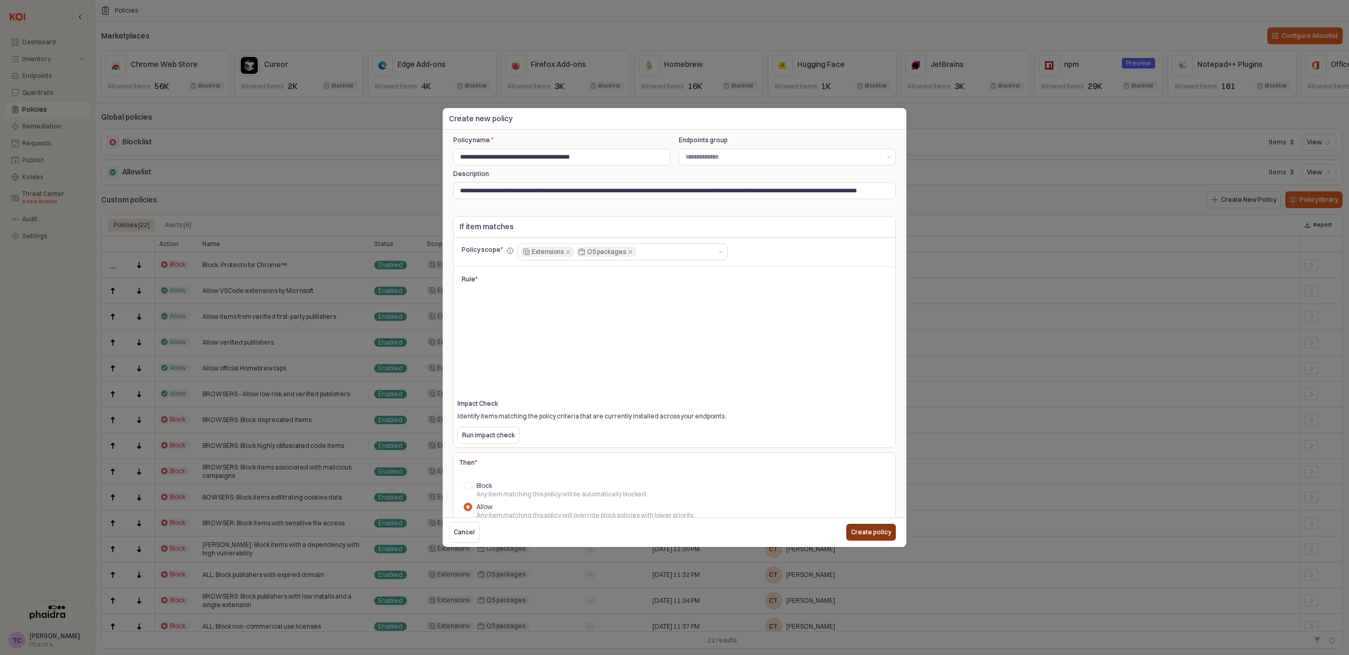
click at [871, 529] on p "Create policy" at bounding box center [871, 532] width 40 height 8
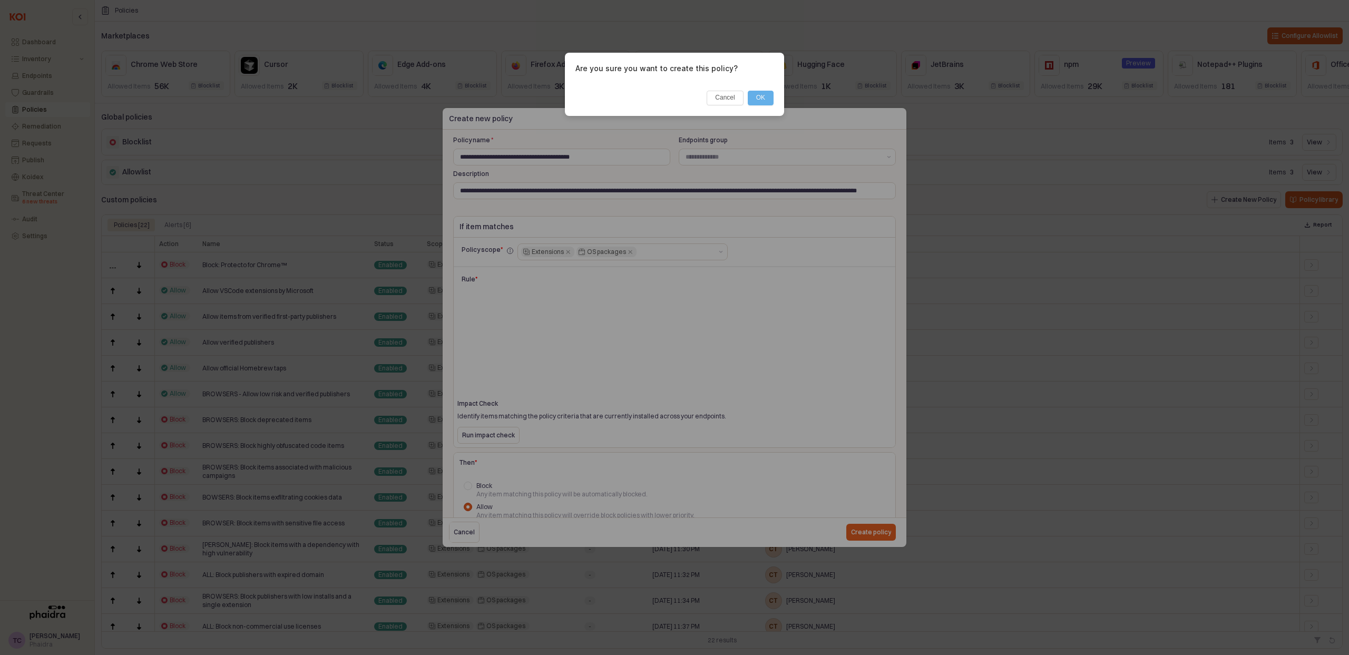
click at [752, 101] on button "OK" at bounding box center [761, 98] width 26 height 15
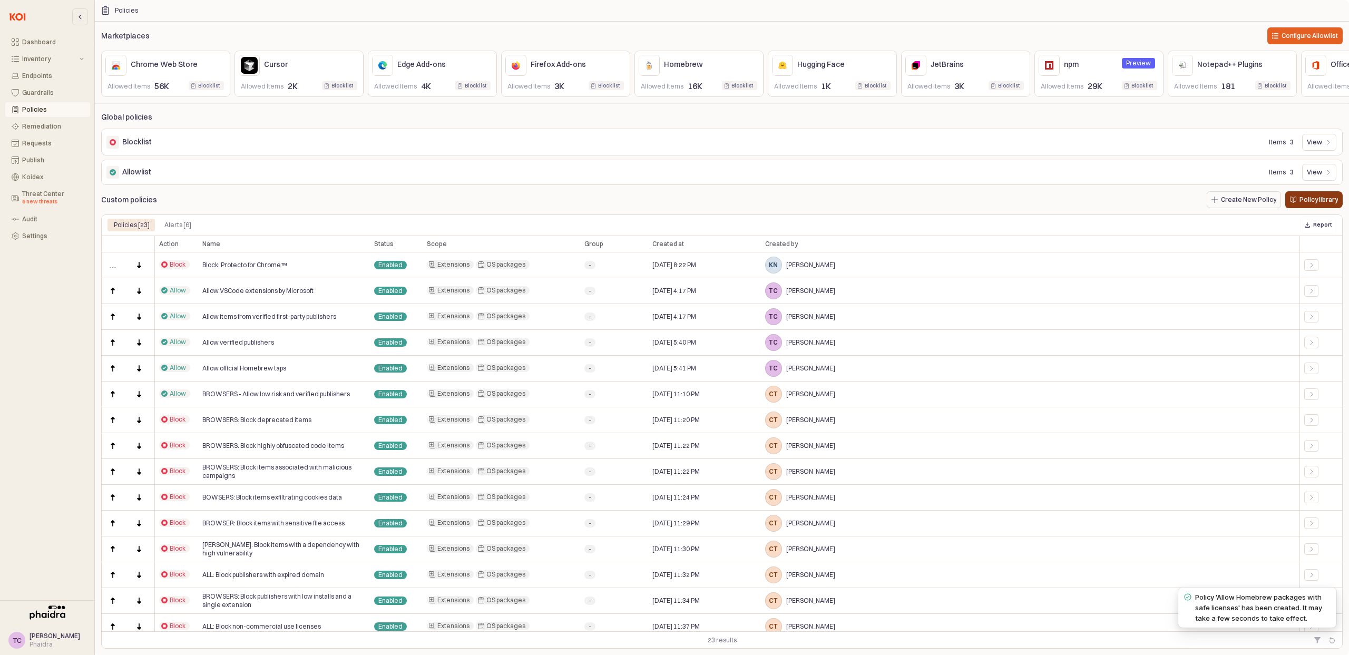
click at [1300, 208] on div "Policy library" at bounding box center [1314, 200] width 48 height 16
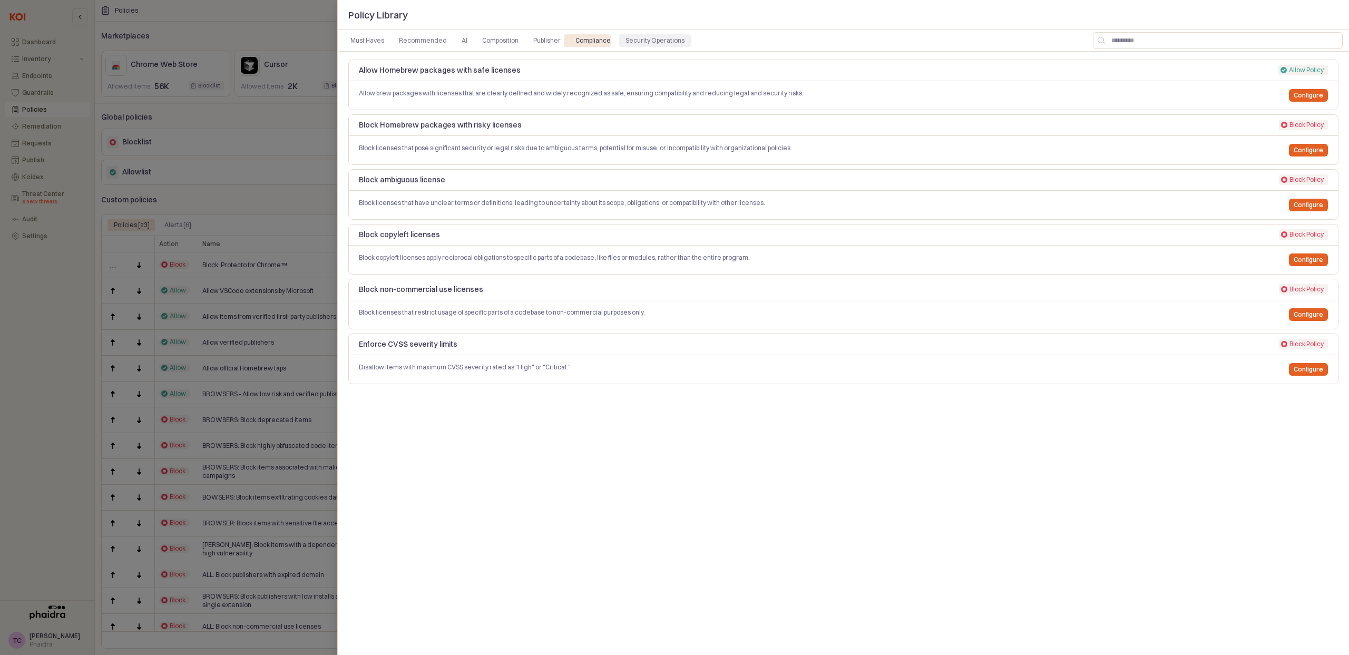
click at [630, 40] on div "Security Operations" at bounding box center [654, 40] width 59 height 13
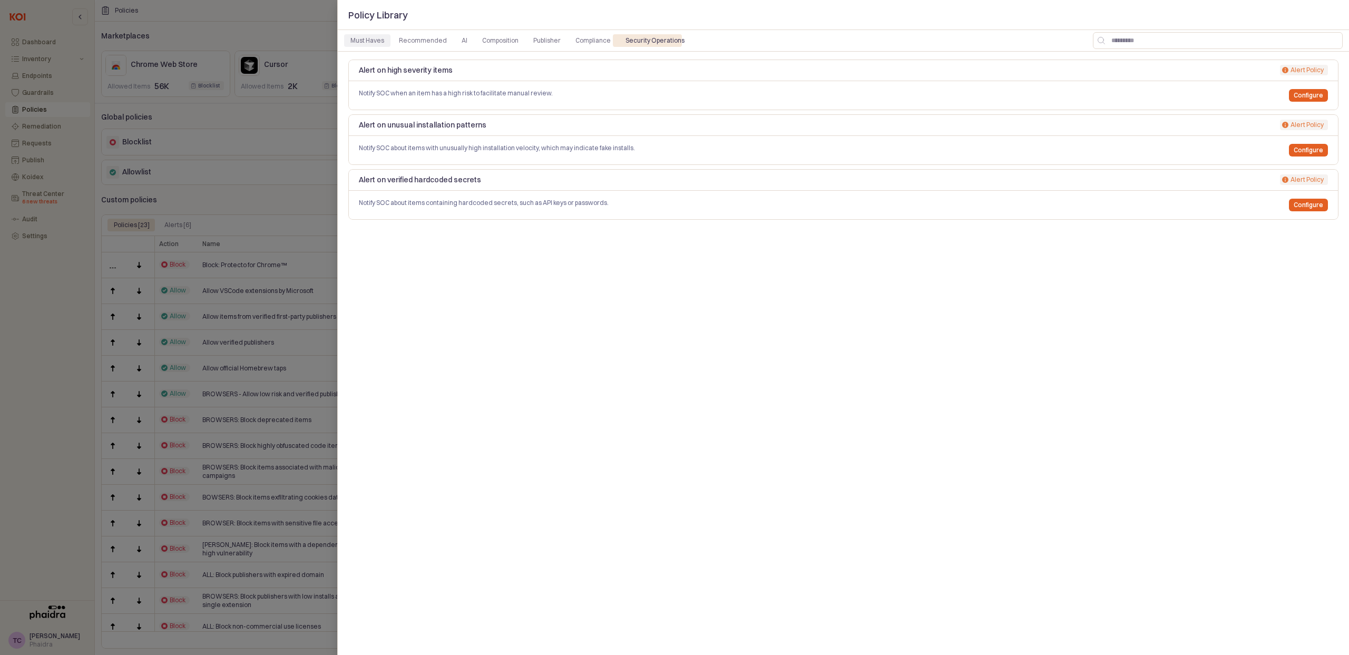
click at [377, 43] on div "Must Haves" at bounding box center [367, 40] width 34 height 13
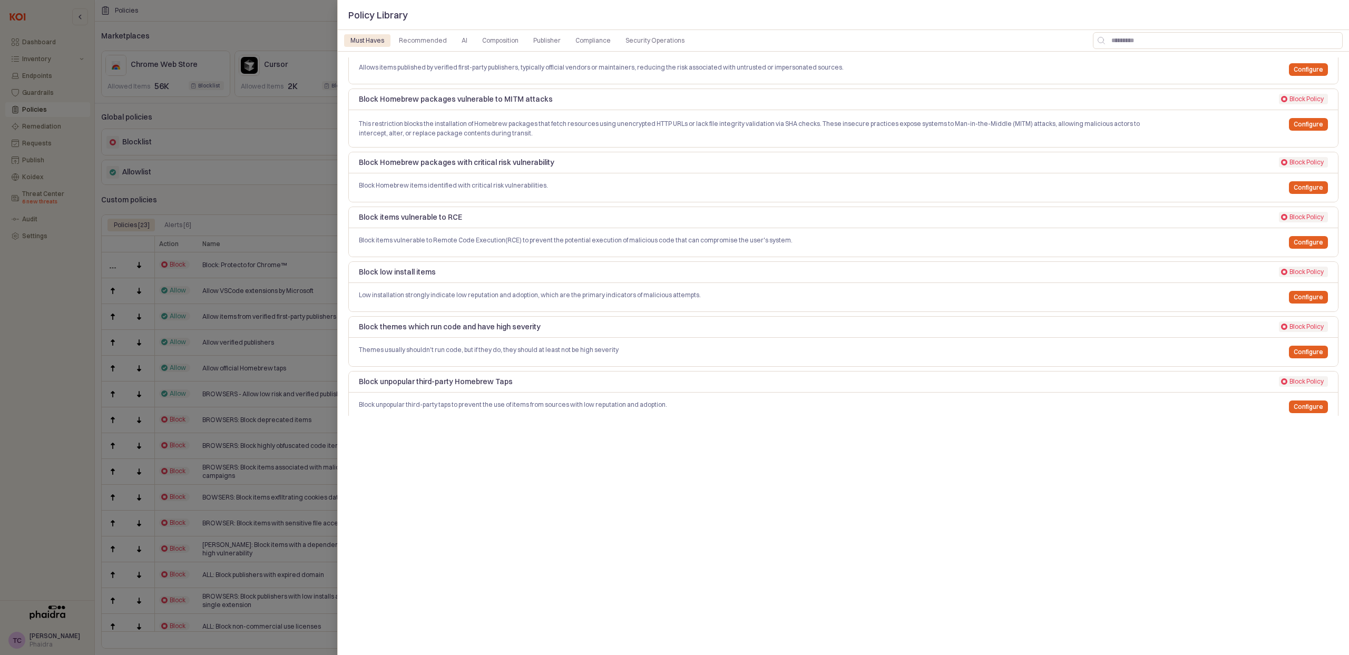
scroll to position [89, 0]
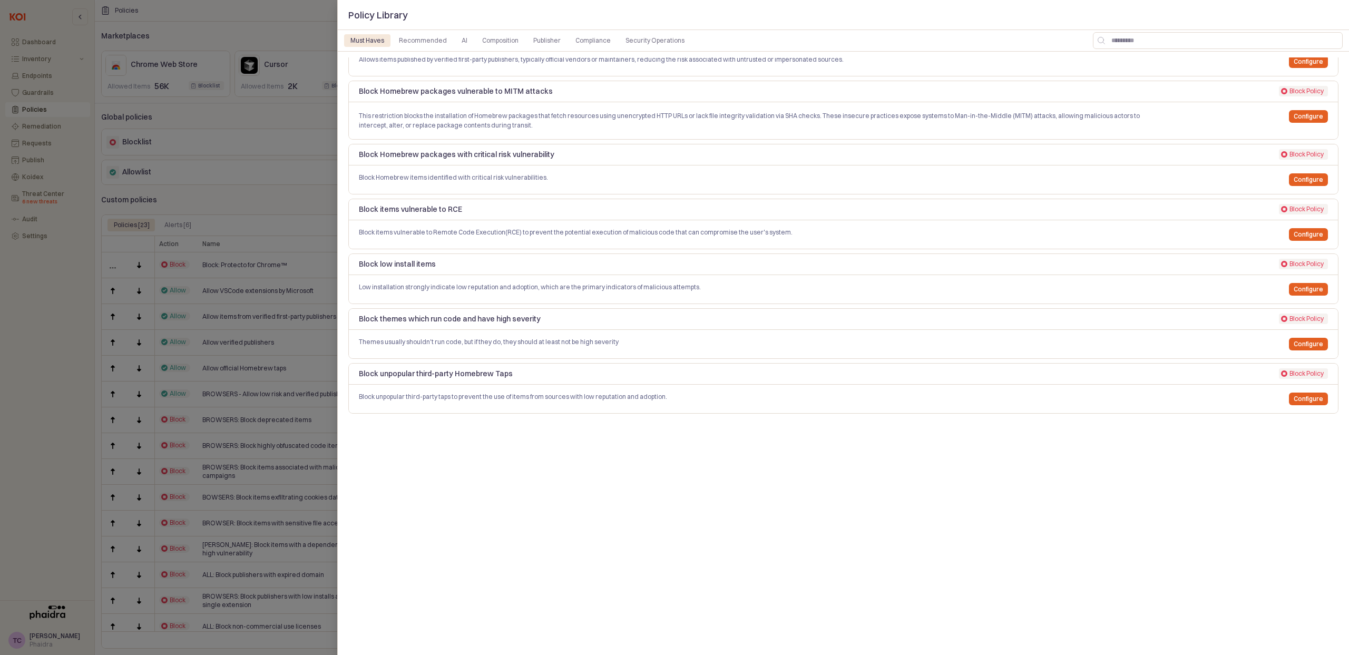
click at [294, 129] on div at bounding box center [674, 327] width 1349 height 655
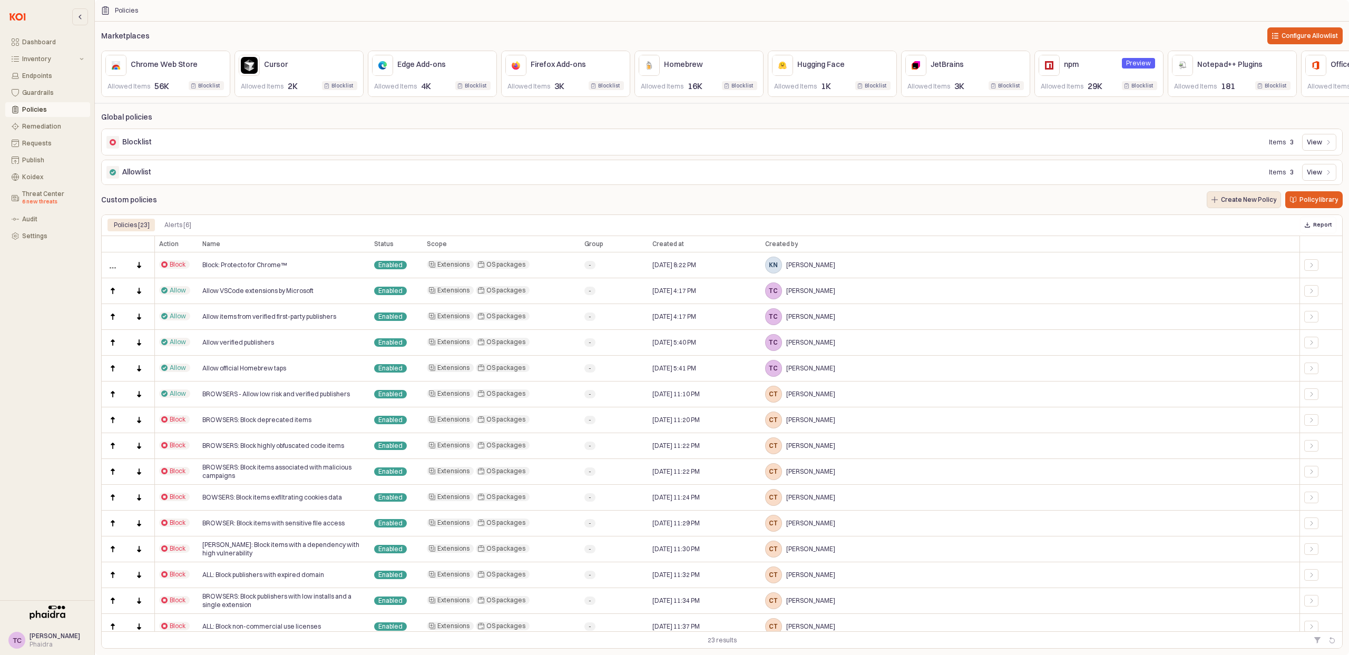
click at [1250, 199] on button "Create New Policy" at bounding box center [1243, 199] width 74 height 17
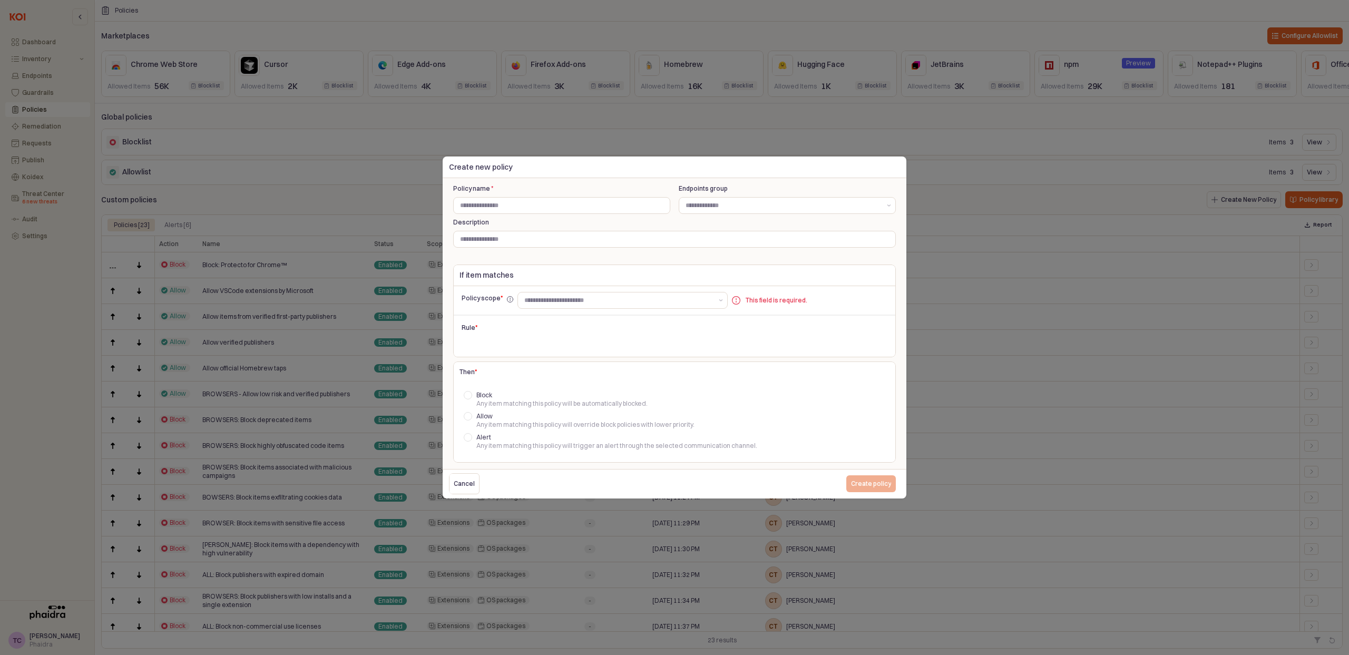
click at [612, 309] on div "Policy scope * This field is required." at bounding box center [679, 301] width 434 height 19
click at [611, 305] on input "text" at bounding box center [618, 300] width 188 height 11
click at [610, 328] on div "IDE’s, browsers, productivity tools" at bounding box center [621, 330] width 182 height 8
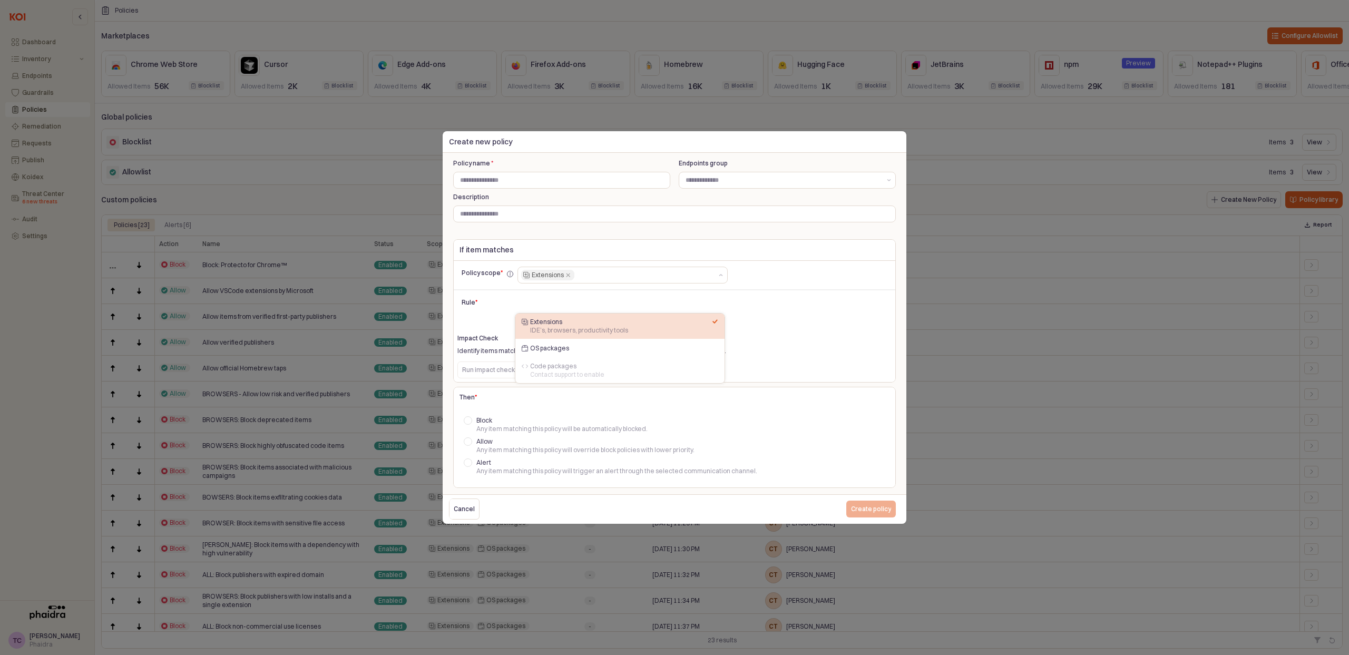
click at [547, 287] on div "Policy scope * Extensions" at bounding box center [674, 276] width 443 height 25
click at [488, 441] on span "Allow" at bounding box center [484, 441] width 16 height 8
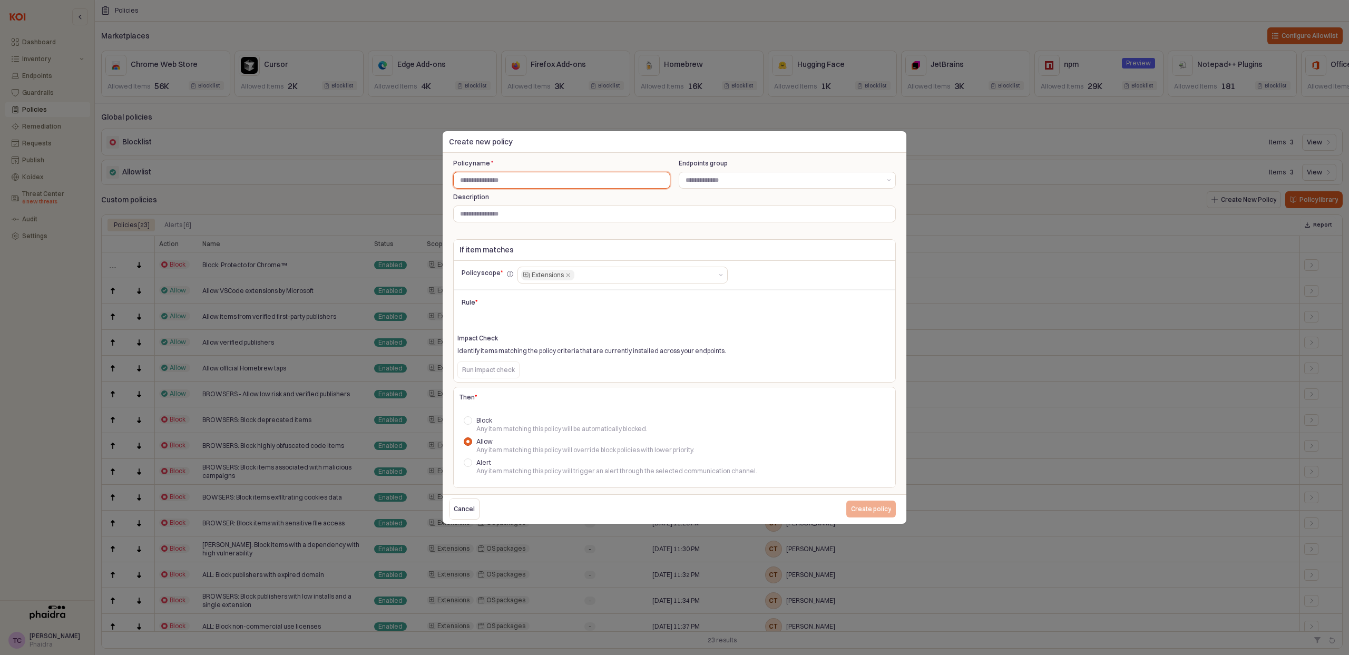
click at [513, 182] on input "Policy name *" at bounding box center [562, 180] width 216 height 16
click at [764, 183] on input "Endpoints group" at bounding box center [782, 180] width 195 height 11
click at [572, 207] on input "Description" at bounding box center [674, 214] width 441 height 16
click at [459, 514] on div "Cancel" at bounding box center [464, 509] width 21 height 20
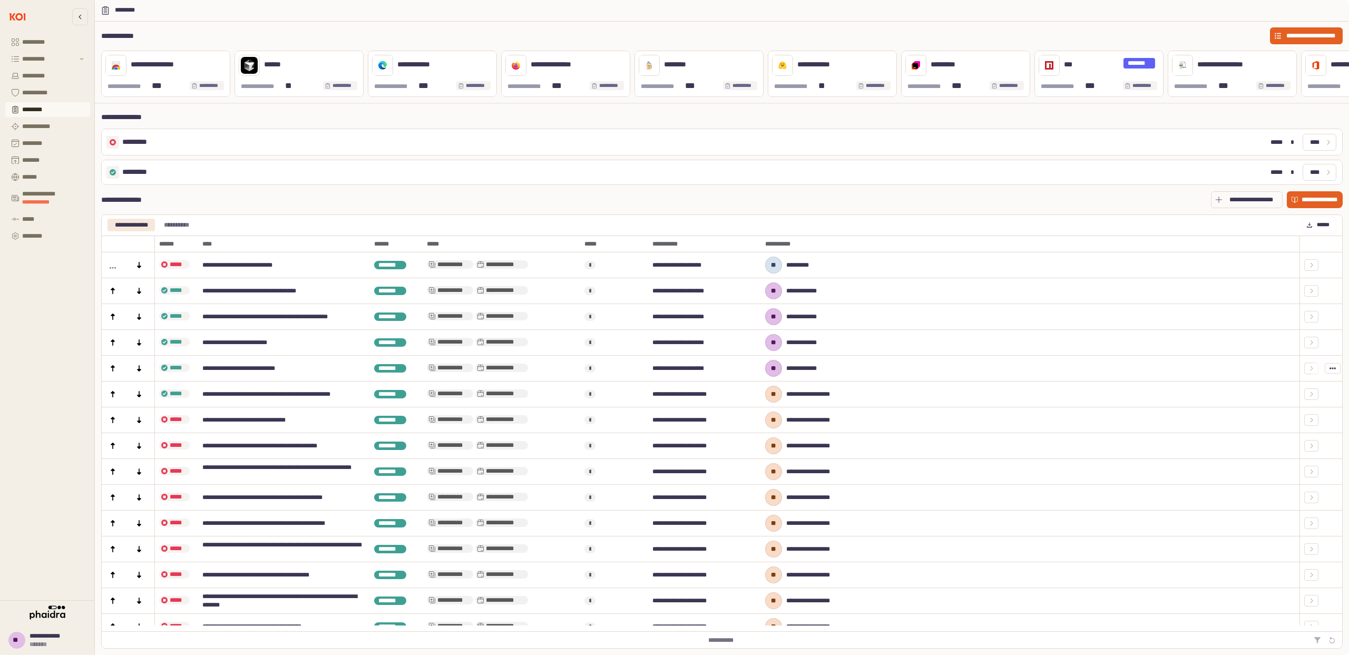
scroll to position [221, 0]
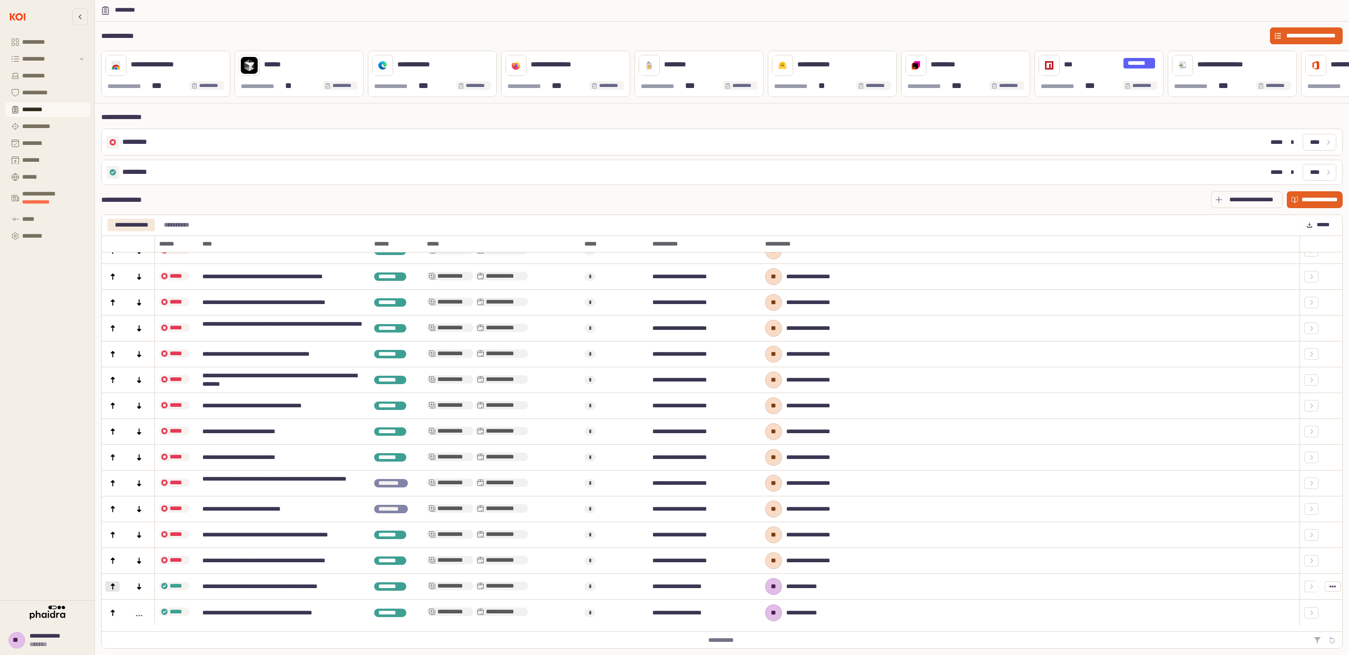
click at [110, 590] on icon "App Frame" at bounding box center [113, 586] width 6 height 6
click at [118, 566] on div "App Frame" at bounding box center [112, 560] width 14 height 11
click at [120, 541] on div "App Frame" at bounding box center [112, 535] width 23 height 26
click at [116, 538] on div "App Frame" at bounding box center [112, 535] width 11 height 6
click at [114, 512] on icon "App Frame" at bounding box center [113, 509] width 6 height 6
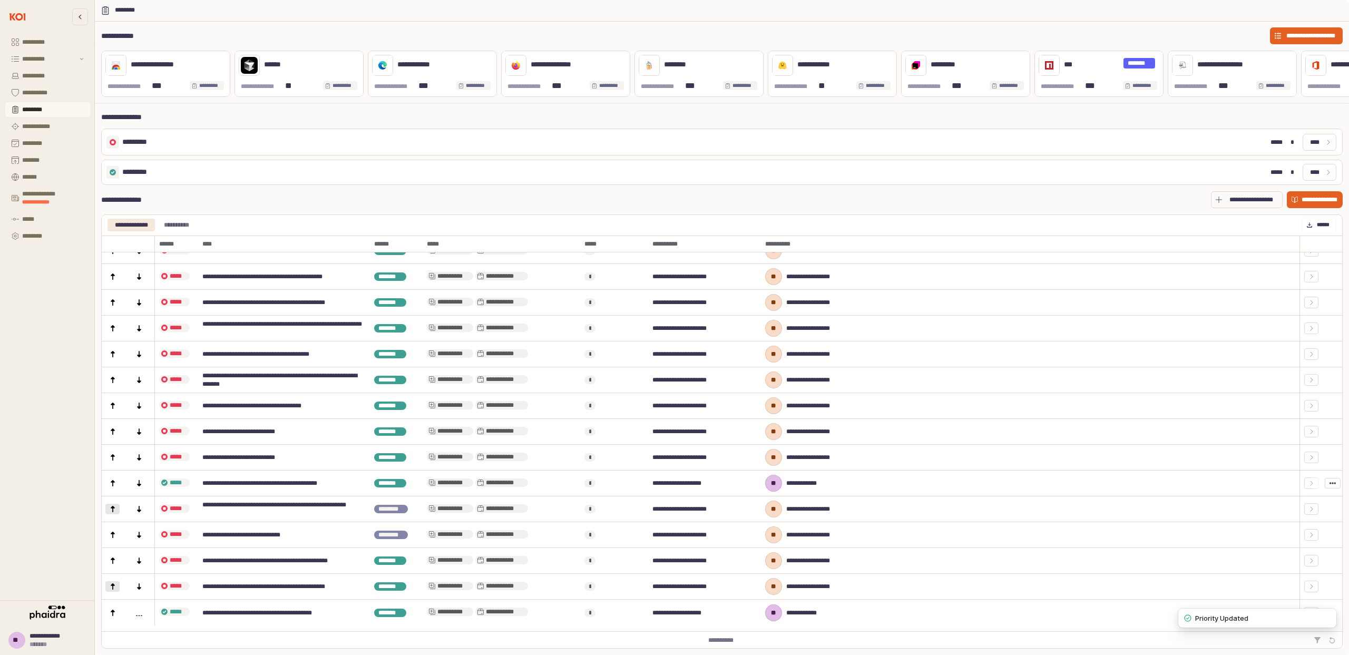
click at [116, 486] on div "App Frame" at bounding box center [112, 483] width 11 height 6
click at [117, 460] on div "App Frame" at bounding box center [112, 457] width 11 height 6
click at [114, 435] on icon "App Frame" at bounding box center [113, 431] width 4 height 6
click at [117, 408] on div "App Frame" at bounding box center [112, 405] width 11 height 6
click at [116, 383] on div "App Frame" at bounding box center [112, 380] width 11 height 6
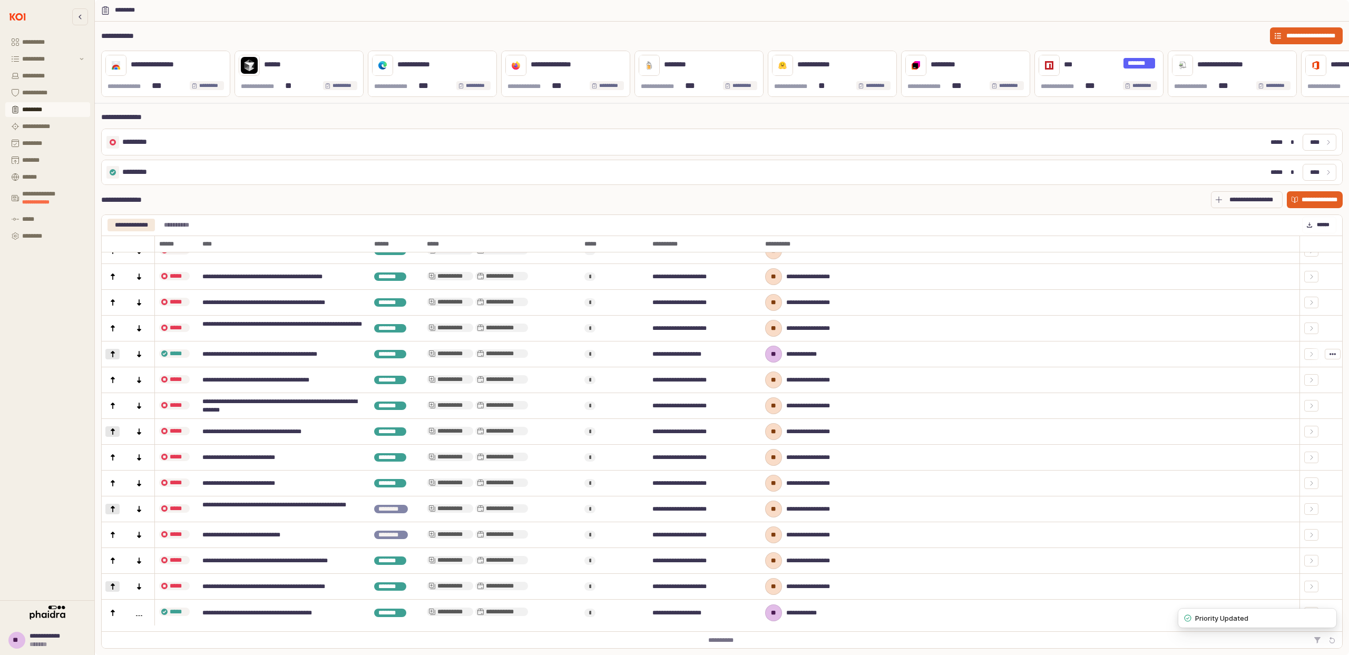
click at [114, 357] on icon "App Frame" at bounding box center [113, 354] width 6 height 6
click at [111, 326] on div "App Frame" at bounding box center [112, 329] width 23 height 26
click at [112, 329] on div "App Frame" at bounding box center [112, 328] width 14 height 11
click at [114, 331] on icon "App Frame" at bounding box center [113, 328] width 6 height 6
click at [108, 306] on div "App Frame" at bounding box center [112, 302] width 11 height 6
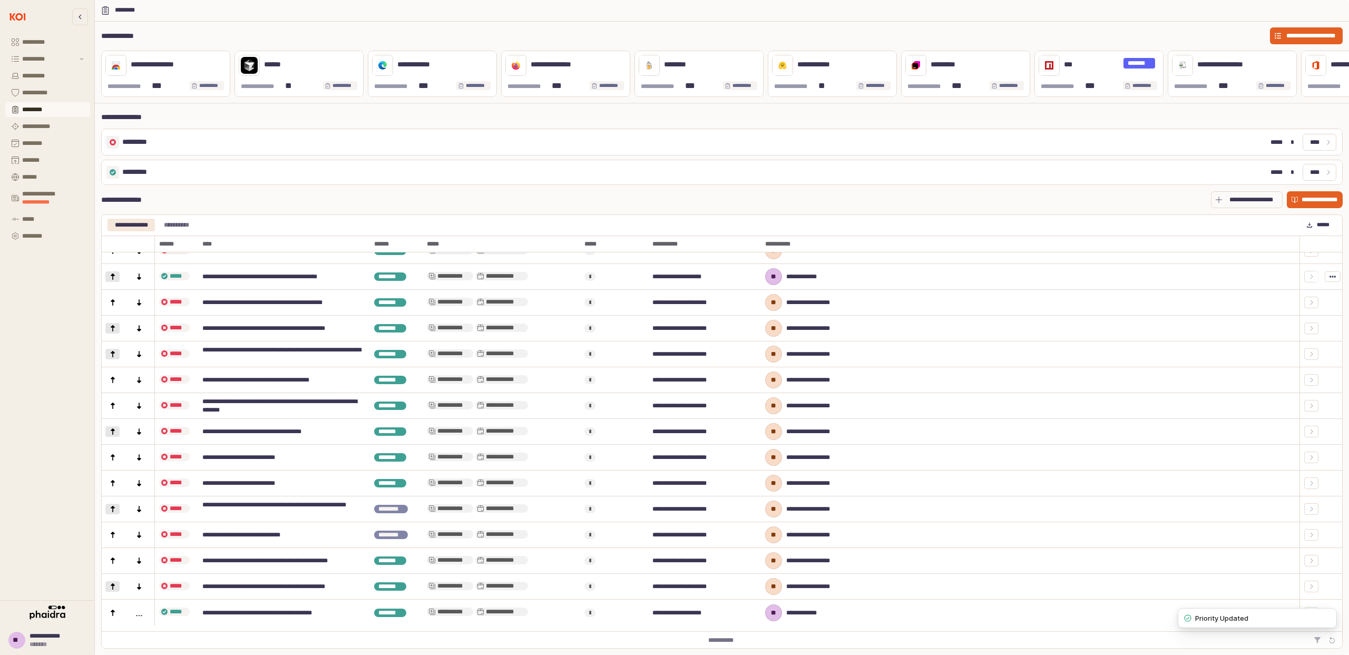
click at [114, 280] on icon "App Frame" at bounding box center [113, 276] width 6 height 6
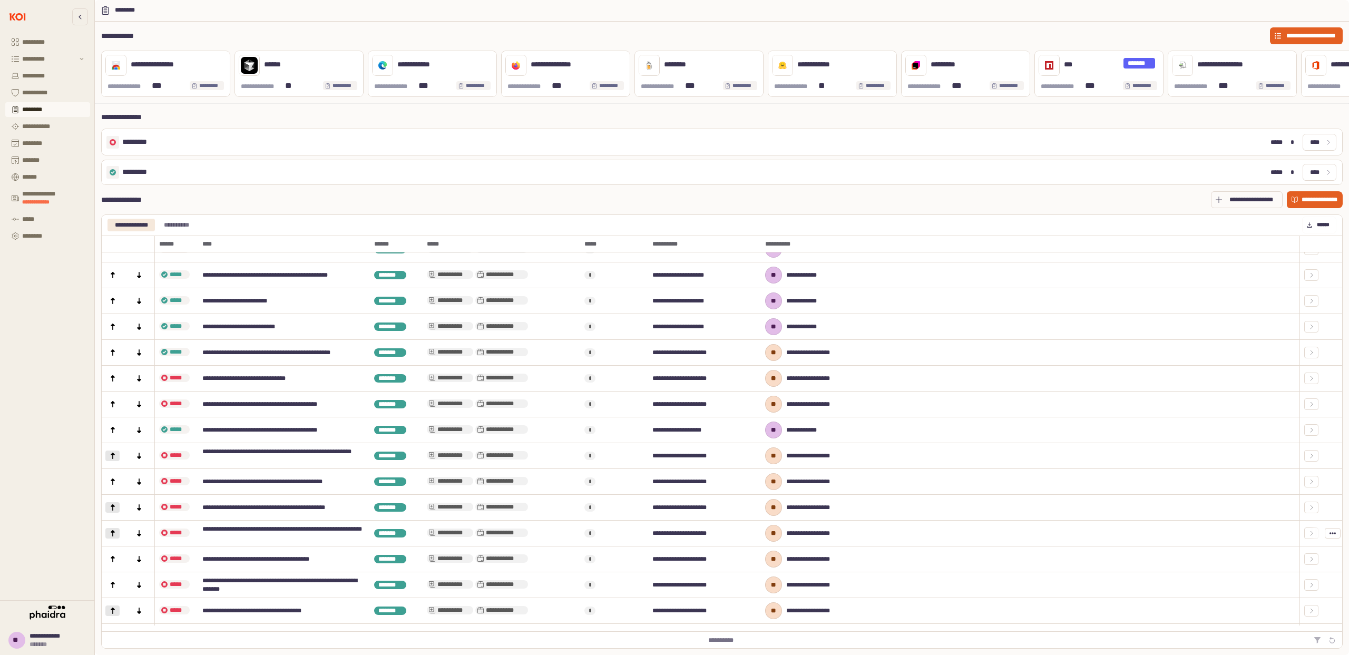
scroll to position [0, 0]
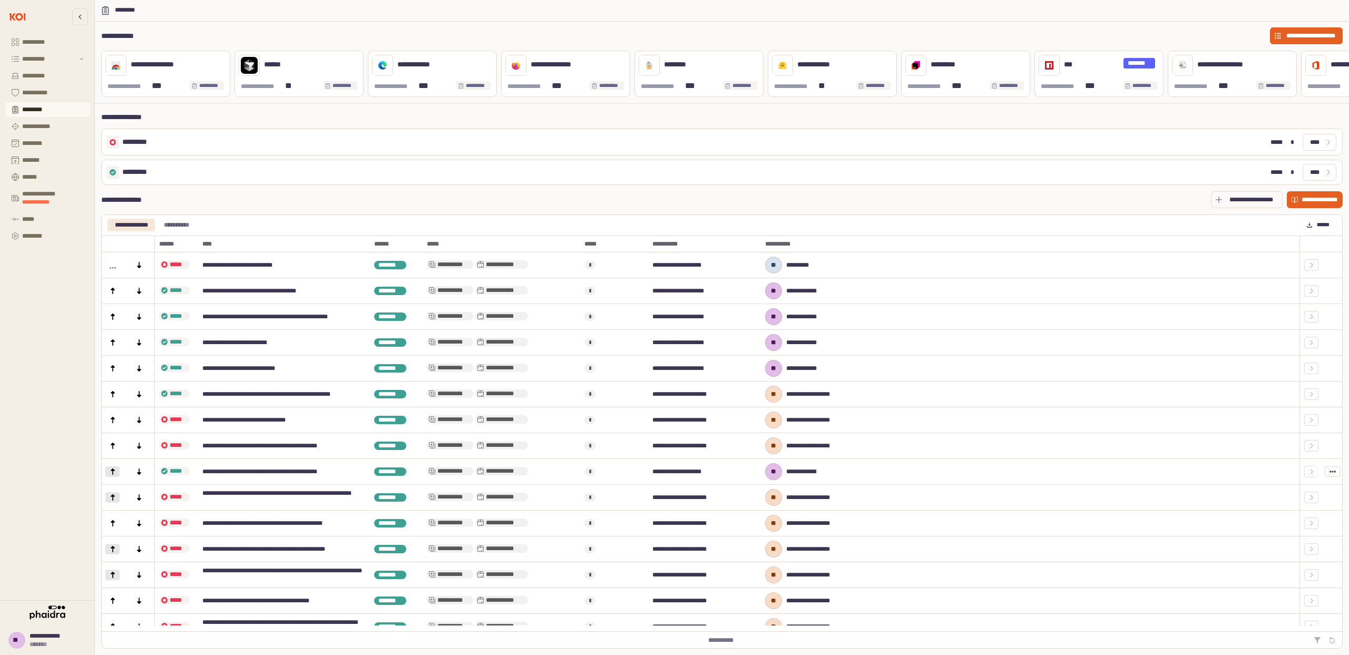
click at [113, 475] on icon "App Frame" at bounding box center [113, 471] width 6 height 6
click at [113, 457] on div "App Frame" at bounding box center [112, 446] width 23 height 26
click at [112, 446] on div "App Frame" at bounding box center [112, 446] width 23 height 26
click at [112, 449] on icon "App Frame" at bounding box center [113, 446] width 4 height 6
click at [112, 423] on icon "App Frame" at bounding box center [113, 420] width 4 height 6
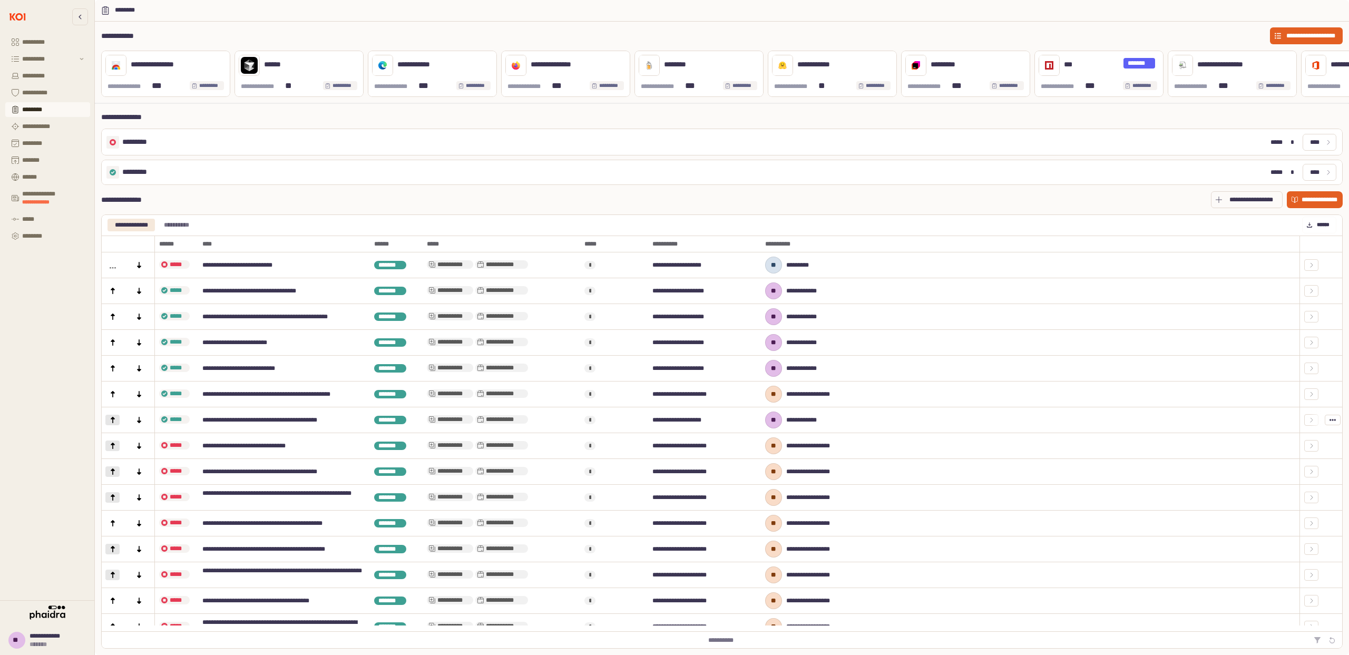
click at [111, 423] on icon "App Frame" at bounding box center [113, 420] width 6 height 6
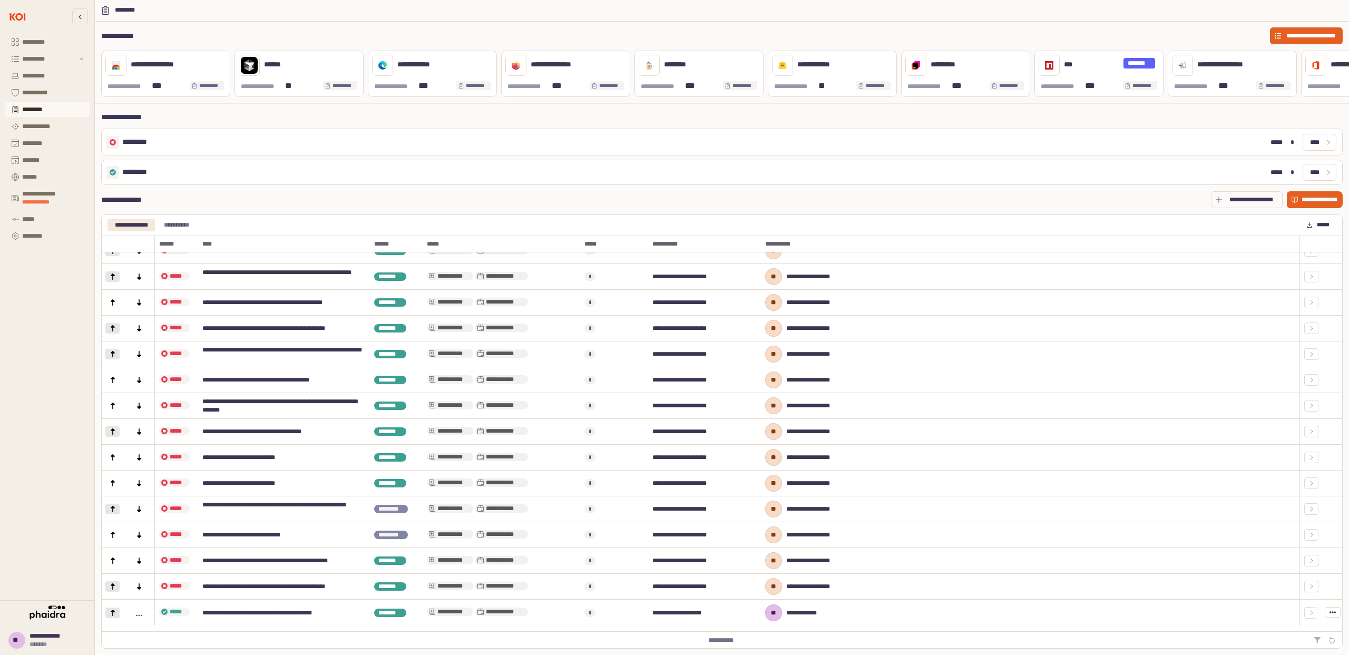
click at [117, 615] on div "App Frame" at bounding box center [112, 613] width 11 height 6
drag, startPoint x: 201, startPoint y: 588, endPoint x: 229, endPoint y: 591, distance: 28.1
click at [252, 590] on div "**********" at bounding box center [284, 587] width 172 height 26
drag, startPoint x: 170, startPoint y: 590, endPoint x: 538, endPoint y: 586, distance: 367.8
click at [301, 595] on div "**********" at bounding box center [721, 587] width 1241 height 26
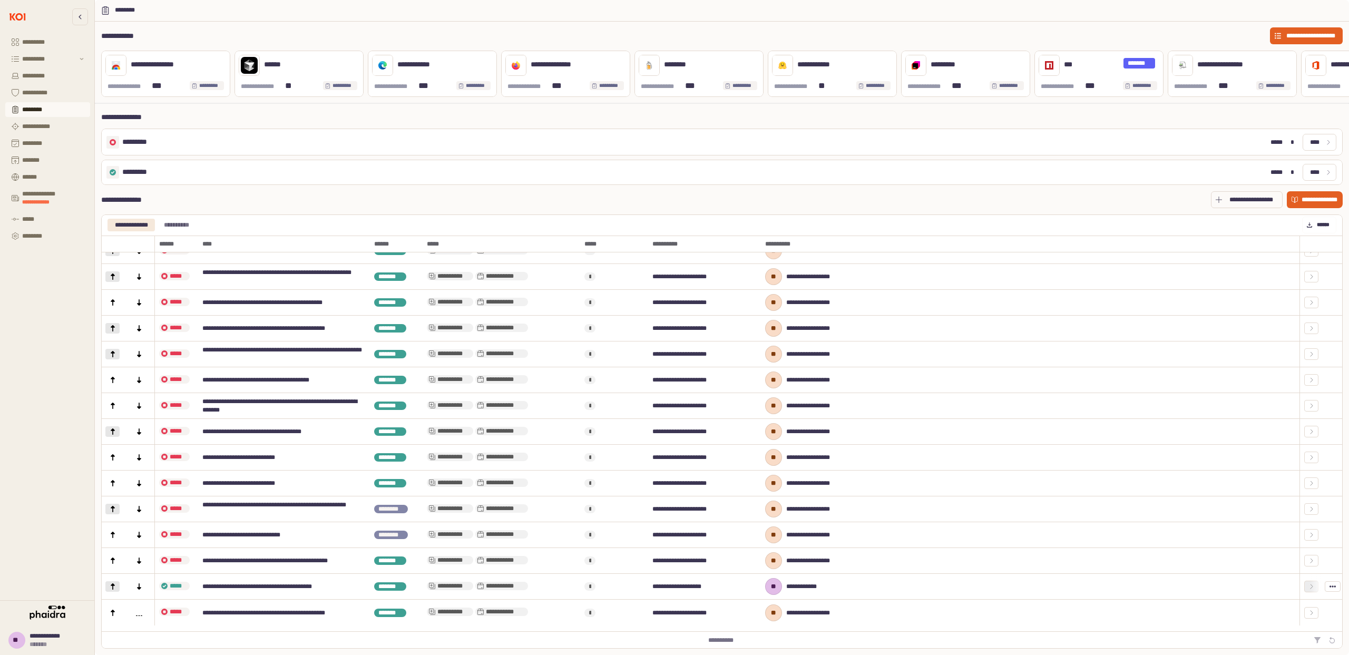
click at [1308, 590] on icon "App Frame" at bounding box center [1311, 586] width 6 height 6
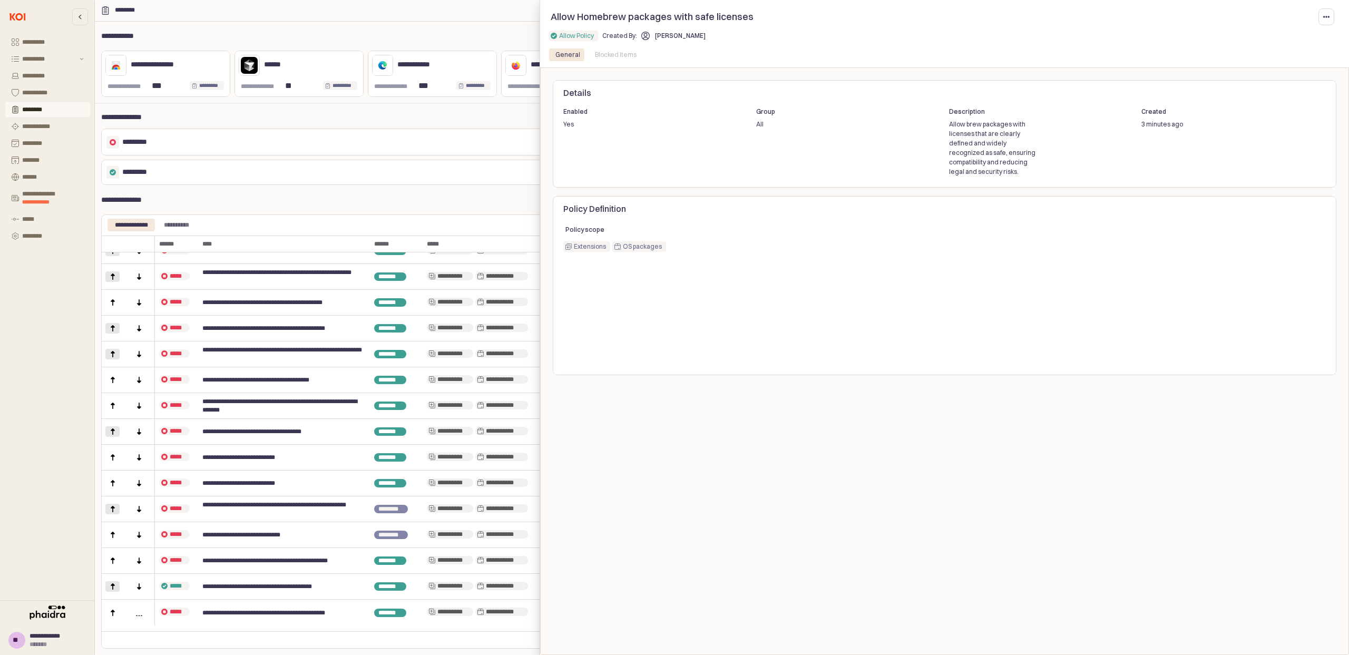
click at [618, 53] on div "Blocked Items" at bounding box center [616, 54] width 42 height 13
click at [348, 181] on div at bounding box center [674, 327] width 1349 height 655
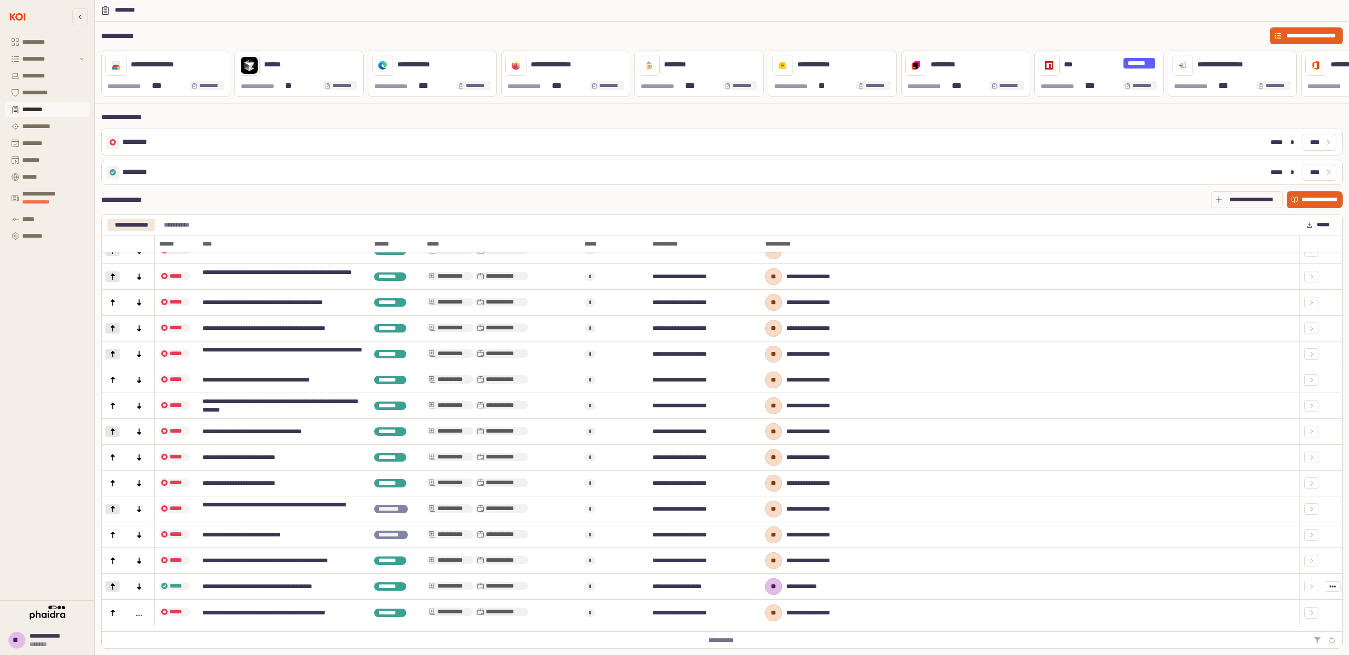
click at [116, 589] on div "App Frame" at bounding box center [112, 586] width 11 height 6
click at [112, 561] on div "App Frame" at bounding box center [112, 560] width 14 height 11
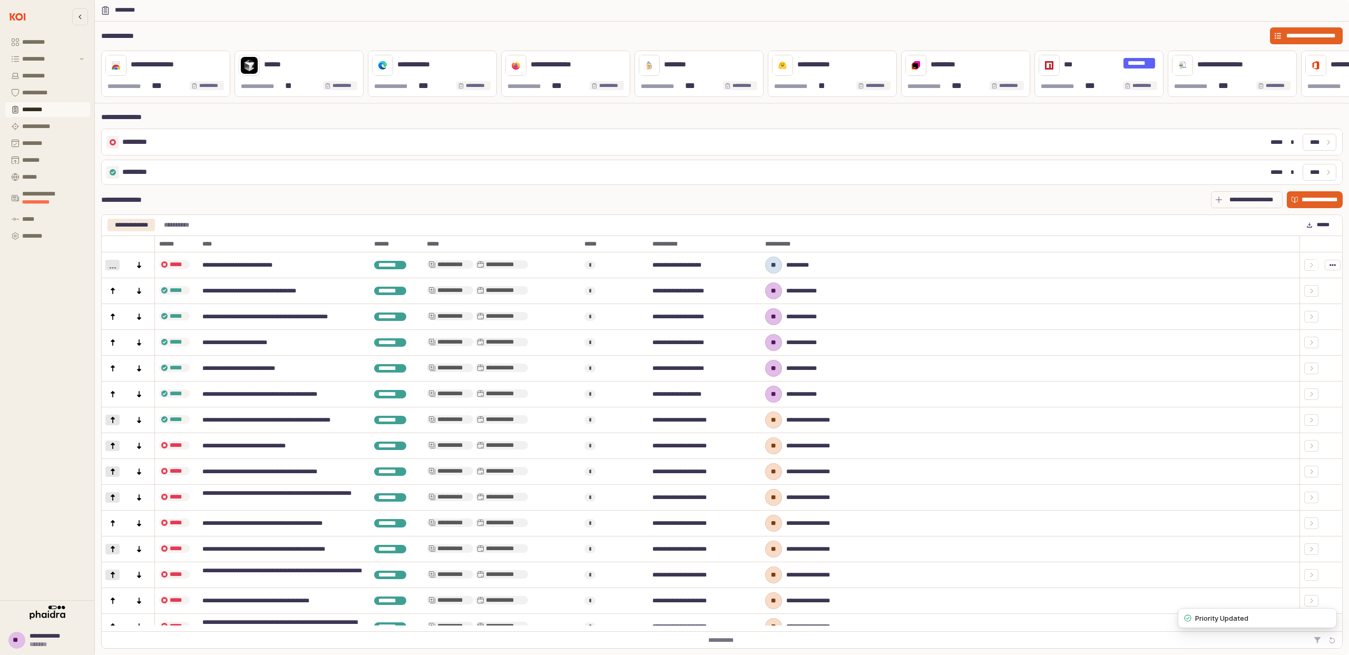
click at [113, 270] on div "App Frame" at bounding box center [112, 265] width 14 height 11
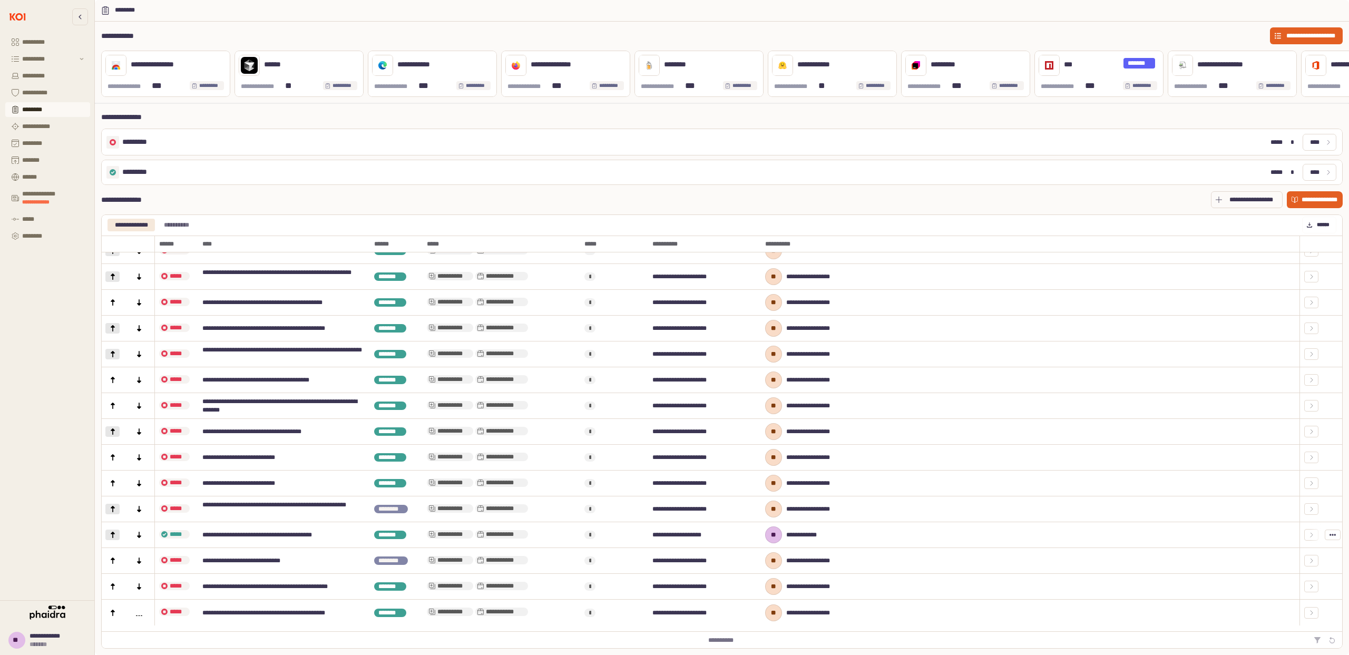
click at [113, 540] on div "App Frame" at bounding box center [112, 534] width 14 height 11
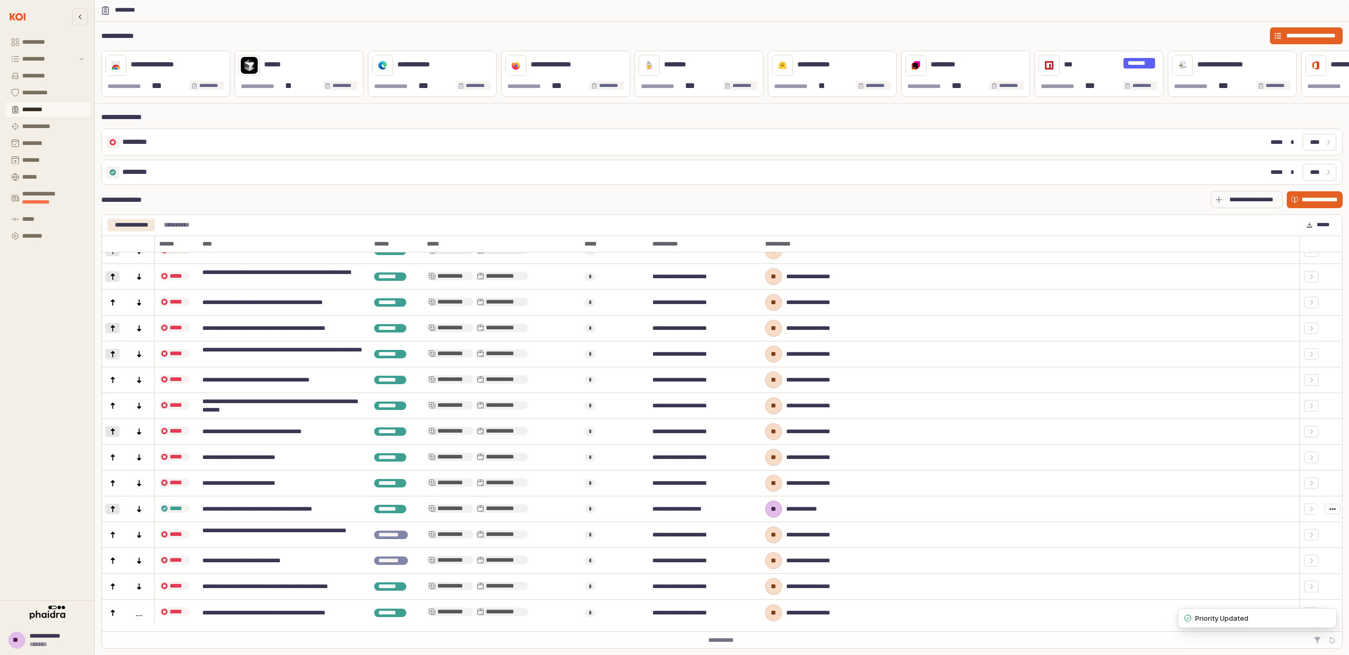
click at [115, 512] on icon "App Frame" at bounding box center [113, 509] width 6 height 6
click at [112, 486] on icon "App Frame" at bounding box center [113, 483] width 4 height 6
click at [116, 460] on div "App Frame" at bounding box center [112, 457] width 11 height 6
click at [112, 435] on icon "App Frame" at bounding box center [113, 431] width 4 height 6
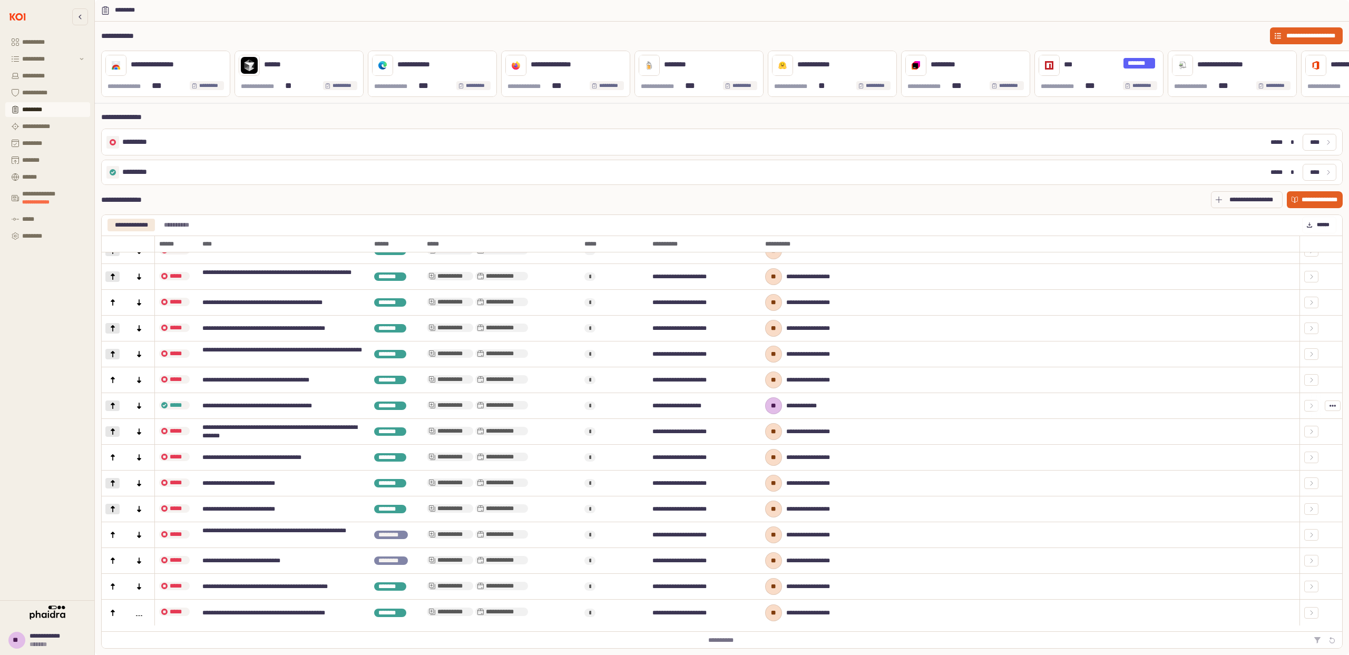
click at [110, 409] on icon "App Frame" at bounding box center [113, 405] width 6 height 6
click at [118, 383] on div "App Frame" at bounding box center [112, 380] width 14 height 11
click at [117, 357] on div "App Frame" at bounding box center [112, 354] width 11 height 6
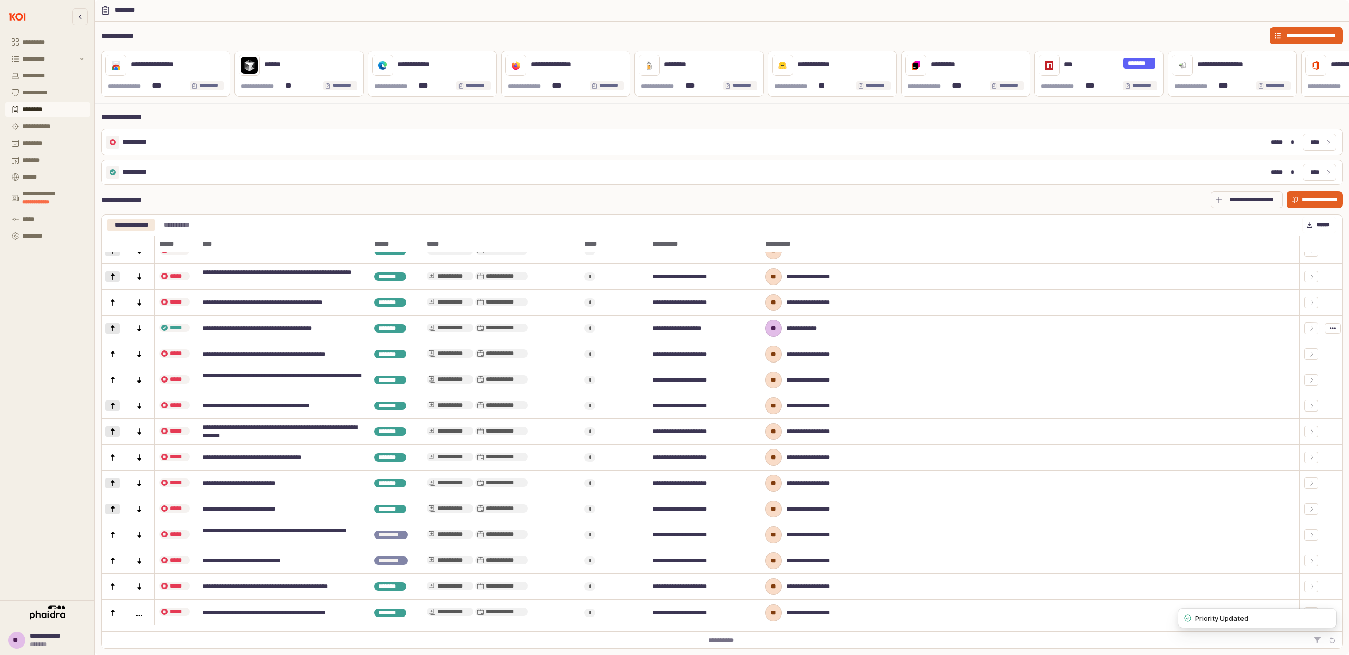
click at [113, 331] on icon "App Frame" at bounding box center [113, 328] width 6 height 6
click at [115, 306] on icon "App Frame" at bounding box center [113, 302] width 6 height 6
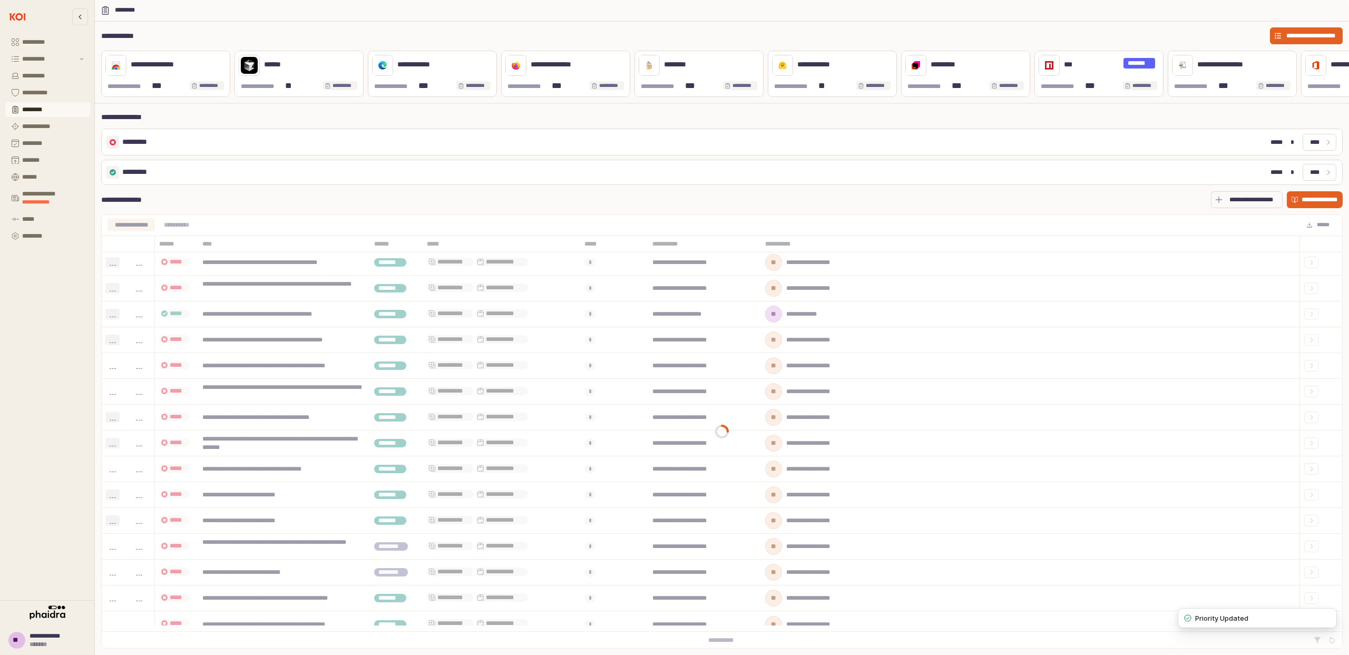
scroll to position [83, 0]
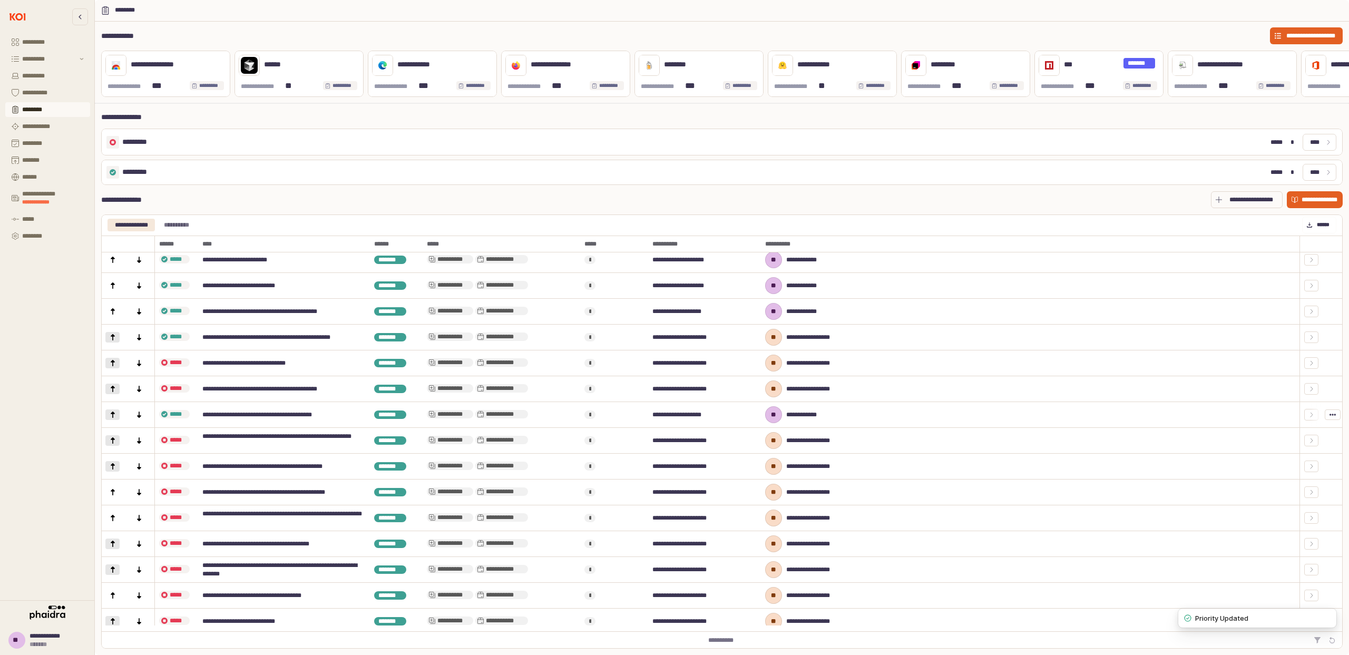
click at [117, 426] on div "App Frame" at bounding box center [112, 415] width 23 height 26
click at [115, 418] on icon "App Frame" at bounding box center [113, 414] width 6 height 6
click at [117, 392] on div "App Frame" at bounding box center [112, 389] width 11 height 6
click at [116, 366] on div "App Frame" at bounding box center [112, 363] width 11 height 6
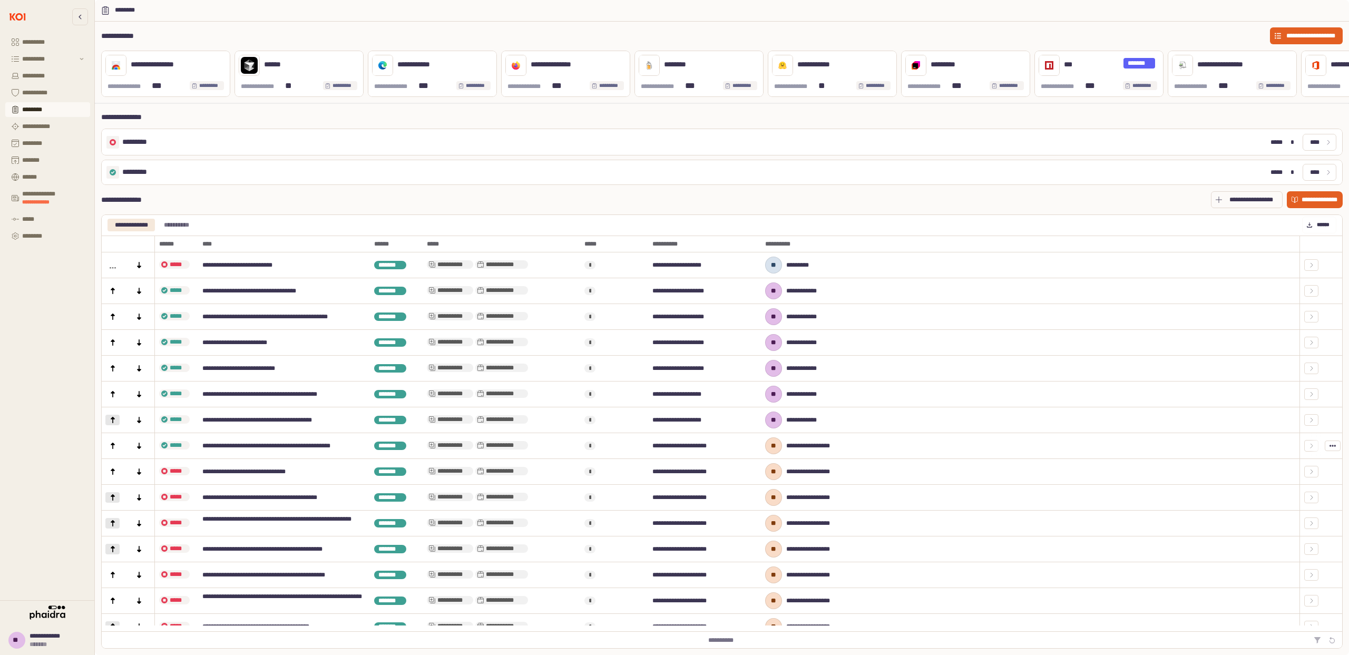
scroll to position [0, 0]
